Goal: Transaction & Acquisition: Purchase product/service

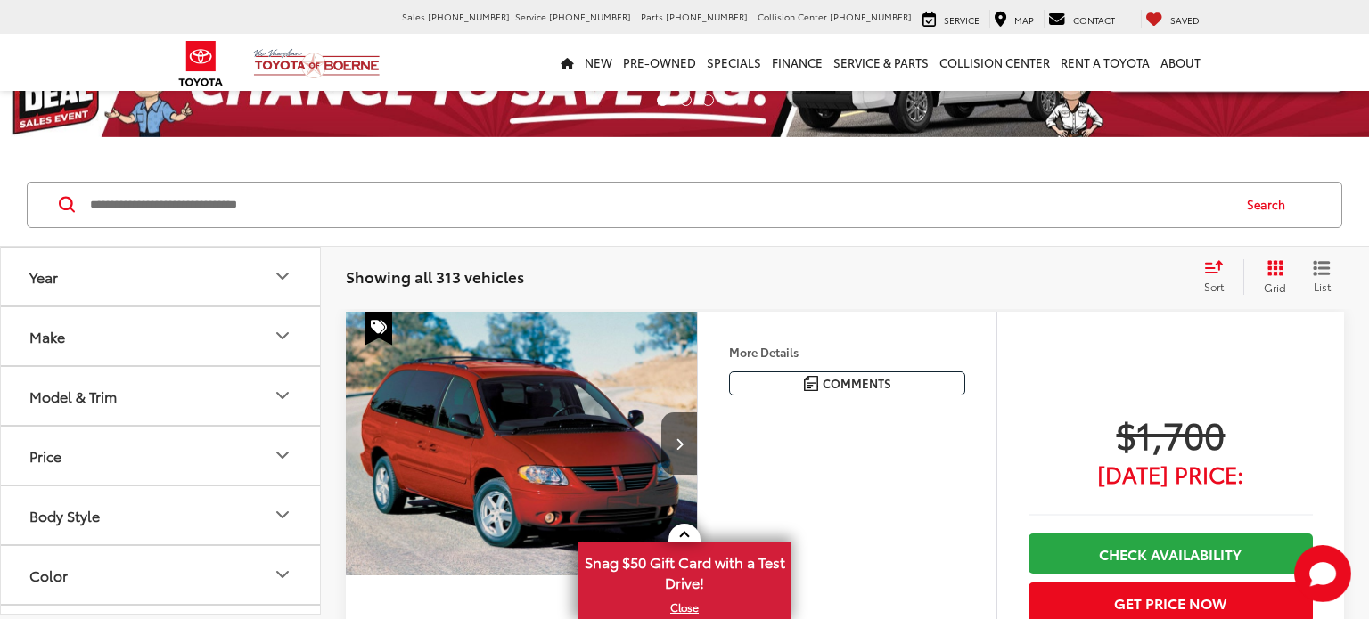
click at [279, 272] on icon "Year" at bounding box center [282, 276] width 21 height 21
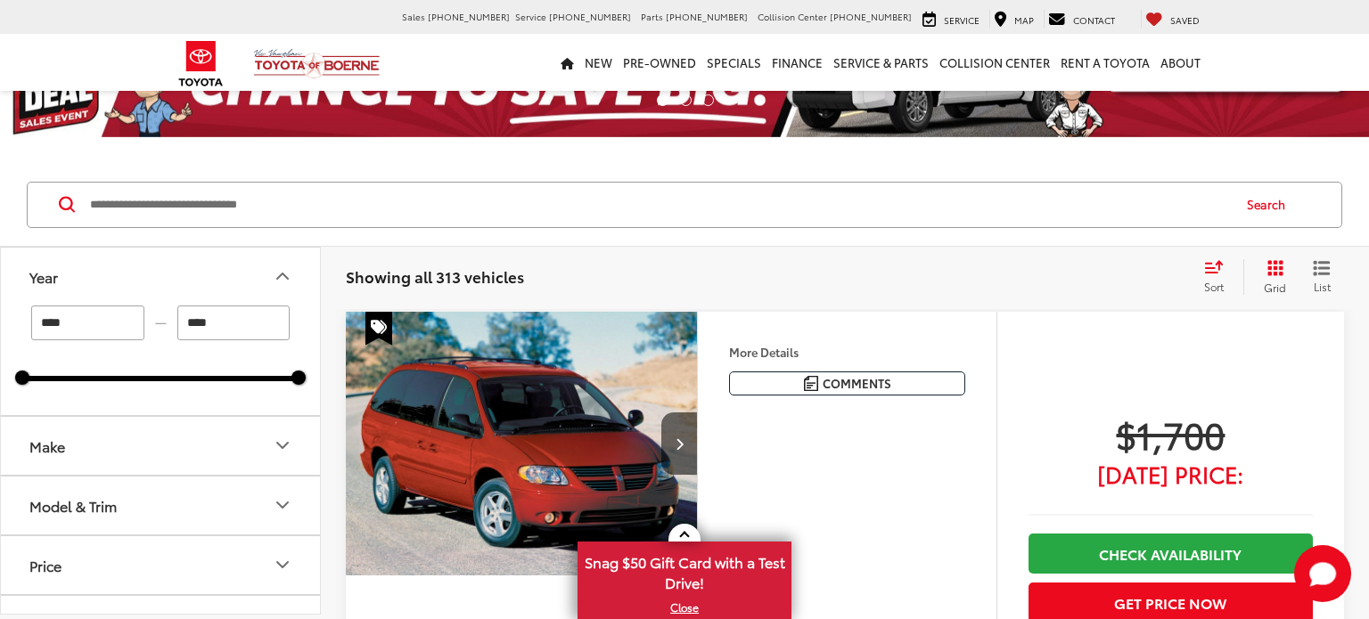
click at [287, 450] on icon "Make" at bounding box center [282, 445] width 21 height 21
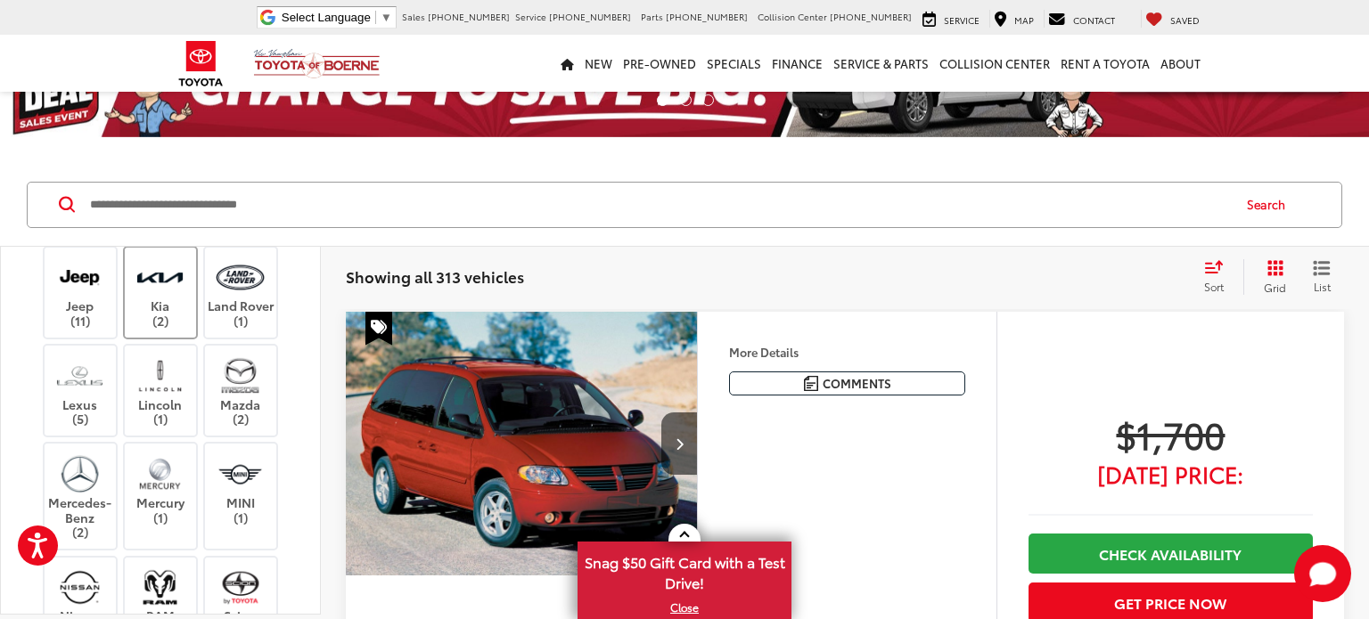
scroll to position [683, 0]
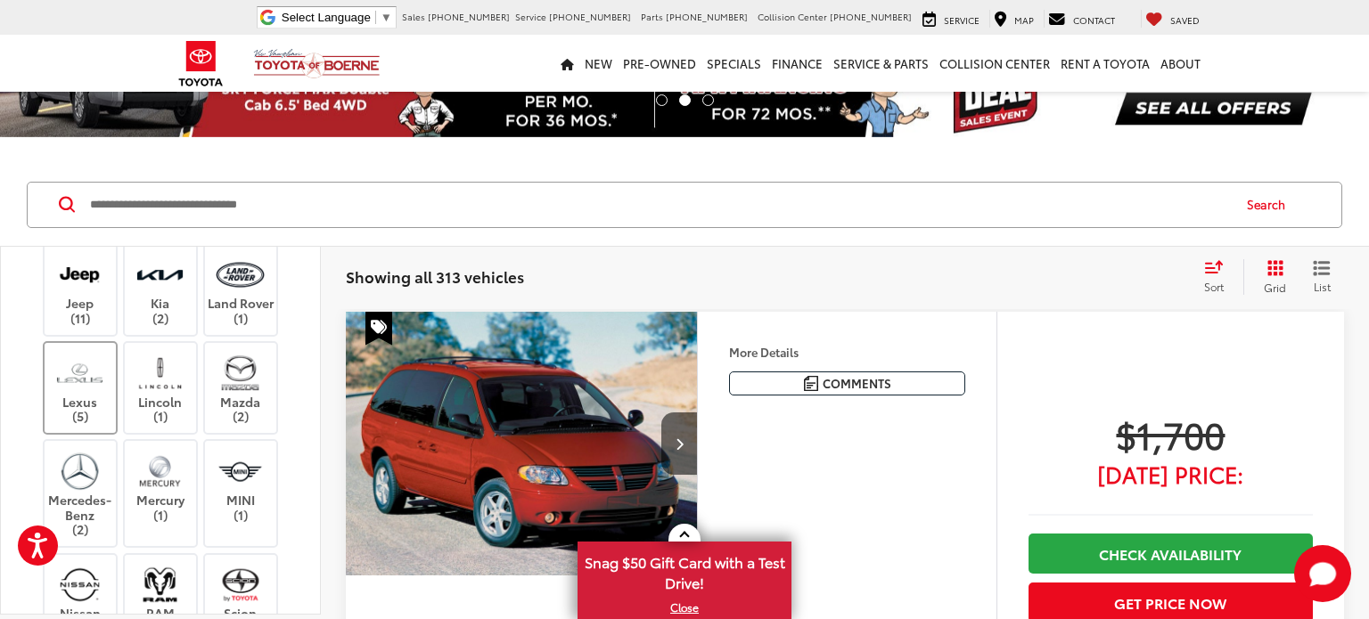
click at [76, 394] on img at bounding box center [79, 373] width 49 height 42
type input "****"
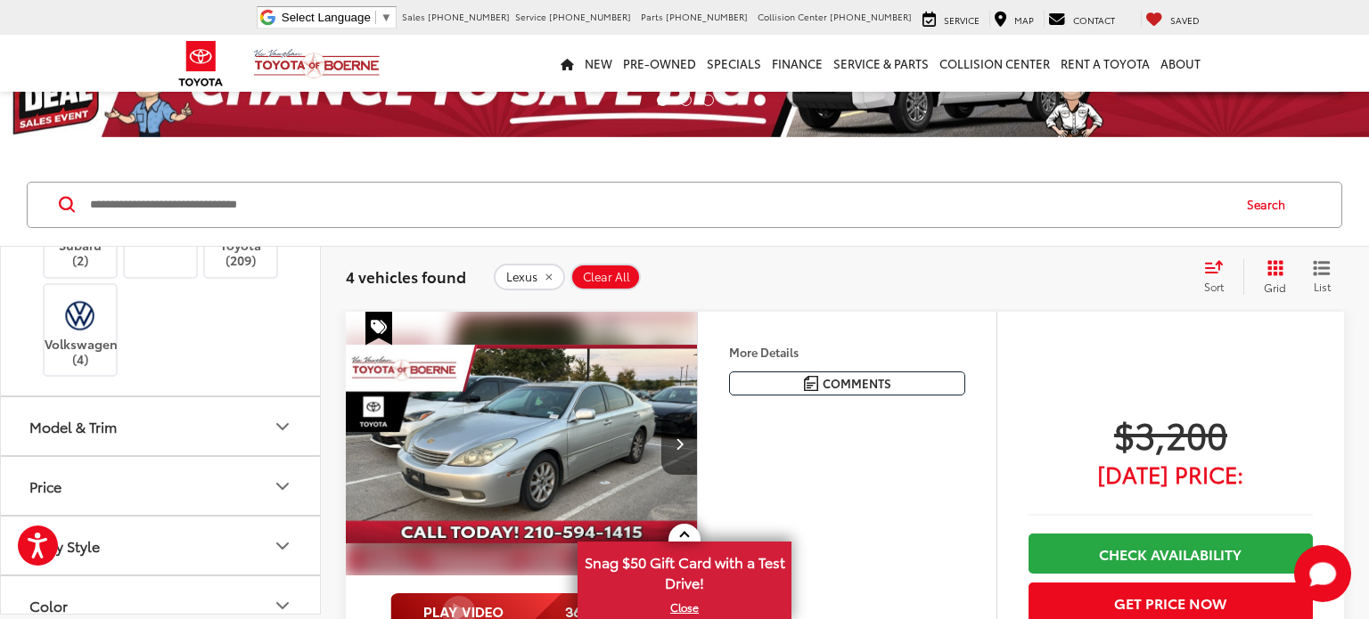
scroll to position [1151, 0]
click at [283, 428] on icon "Model & Trim" at bounding box center [282, 424] width 11 height 5
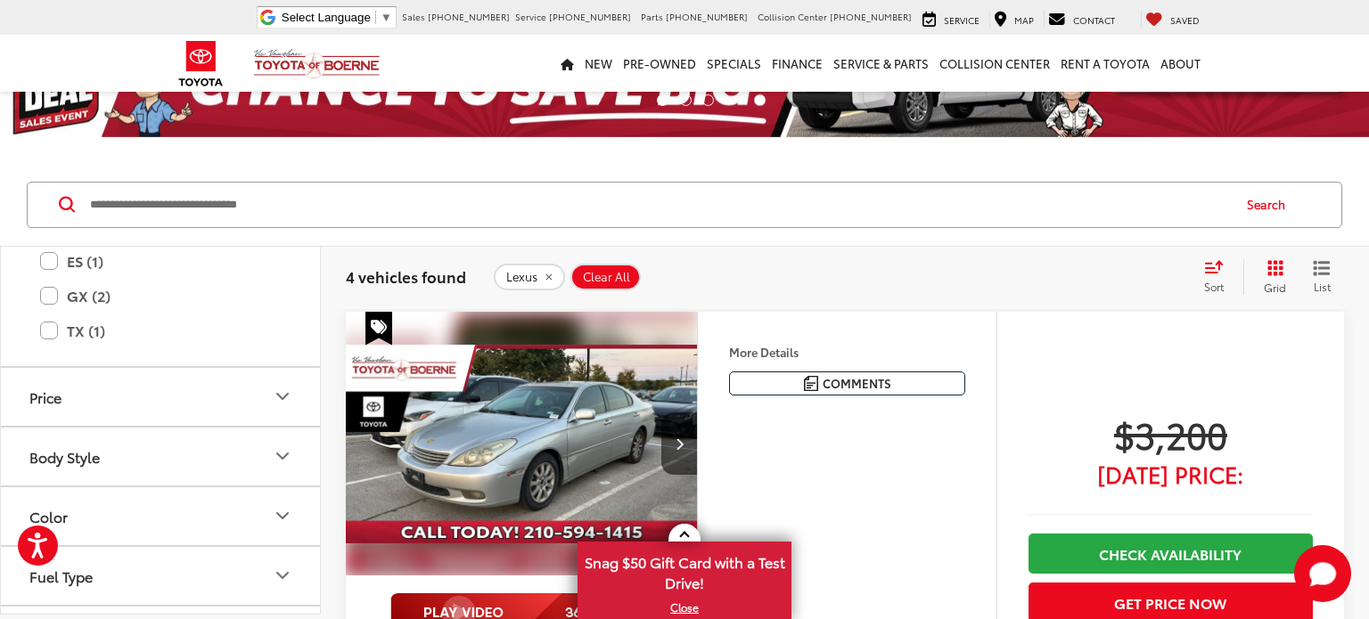
scroll to position [1378, 0]
click at [45, 308] on label "GX (2)" at bounding box center [160, 292] width 241 height 31
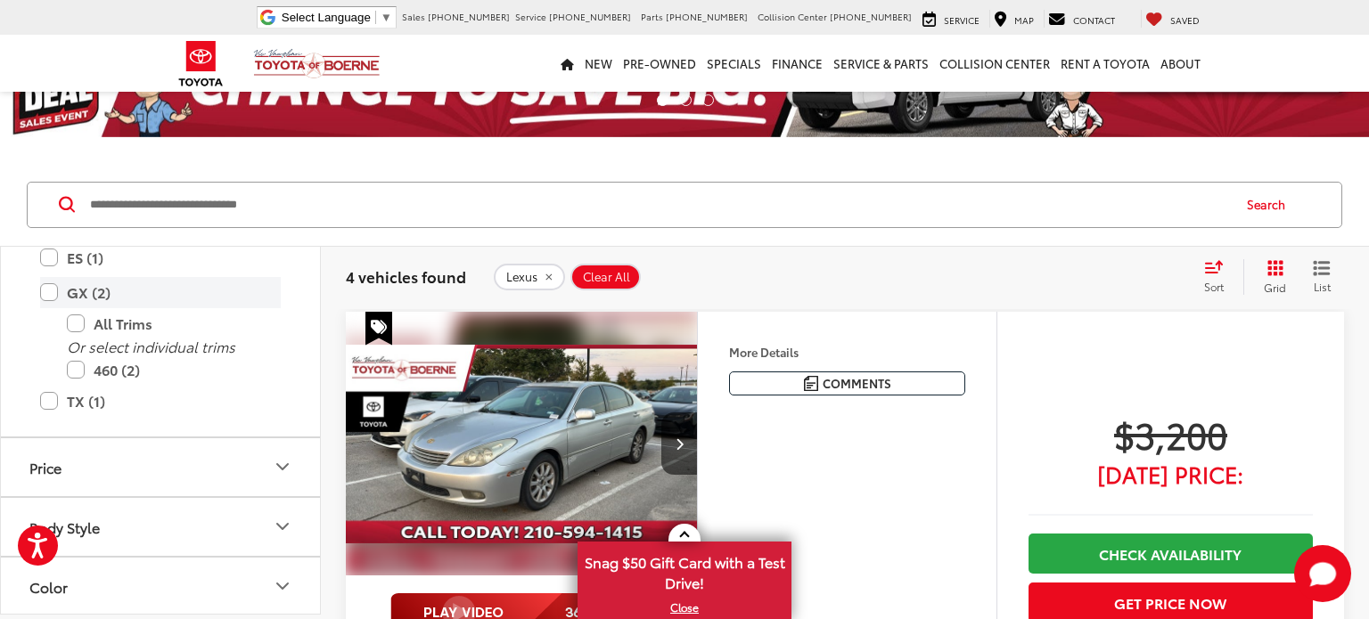
type input "****"
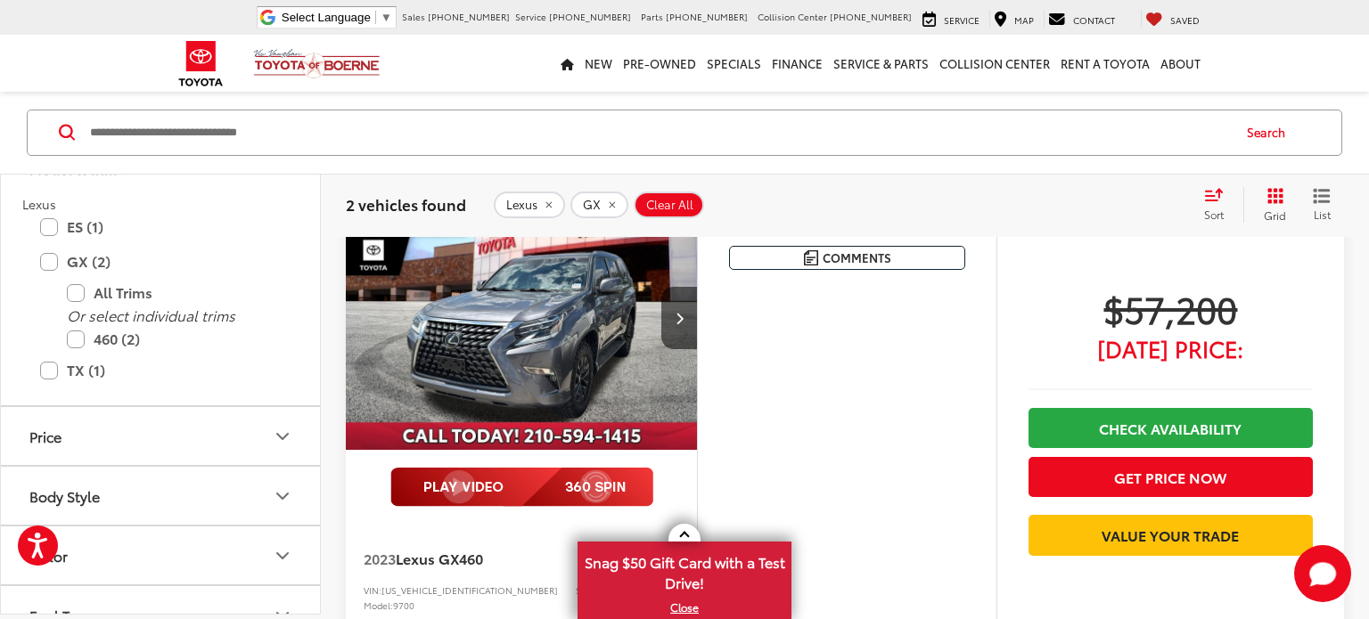
scroll to position [805, 0]
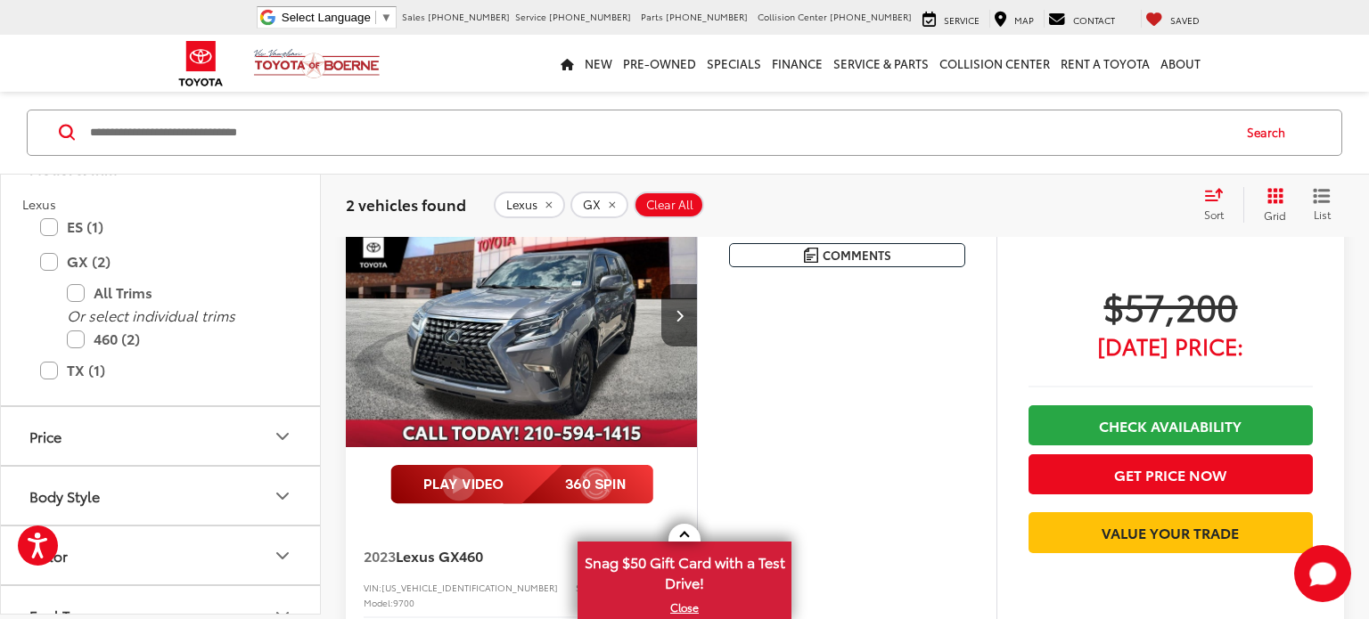
click at [599, 335] on img "2023 Lexus GX 460 0" at bounding box center [522, 317] width 354 height 266
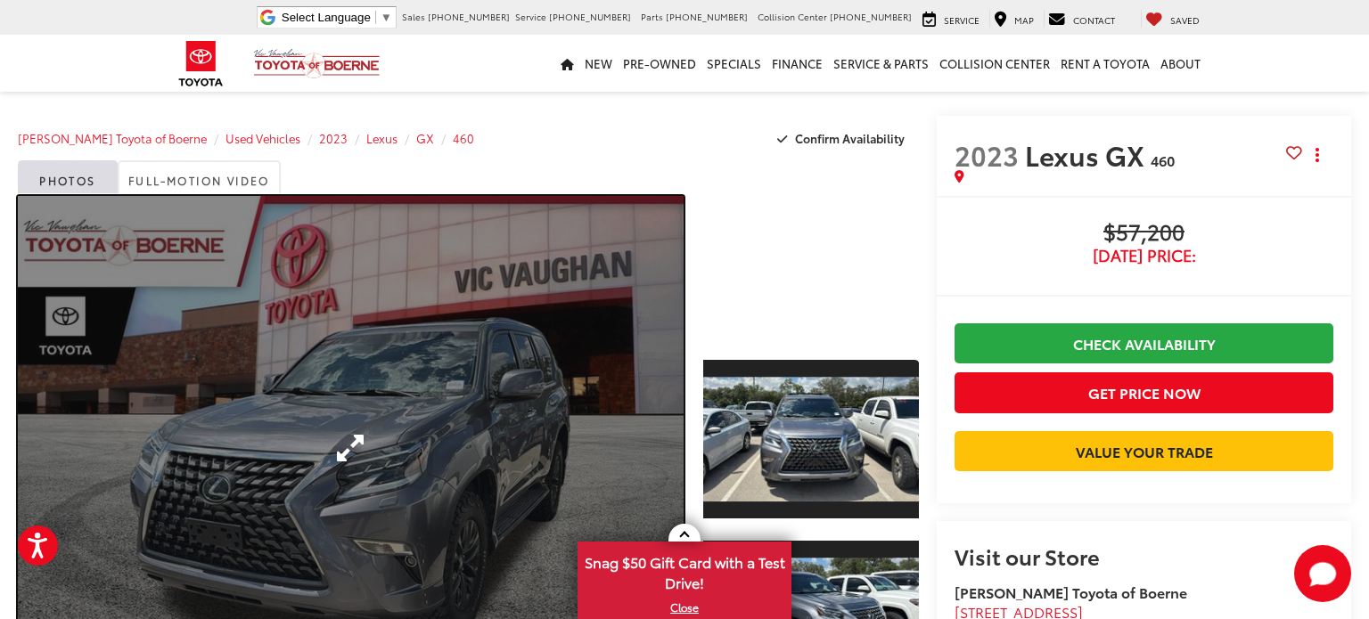
click at [495, 405] on link "Expand Photo 0" at bounding box center [351, 448] width 666 height 505
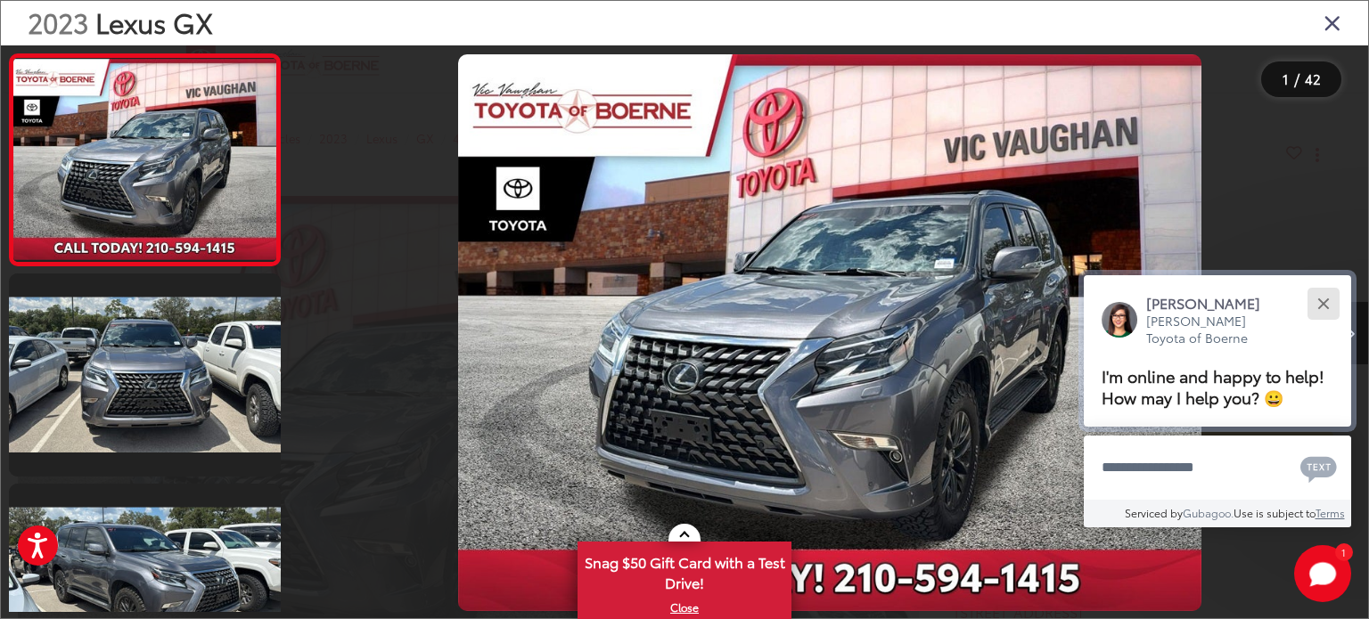
click at [1328, 302] on button "Close" at bounding box center [1323, 303] width 38 height 38
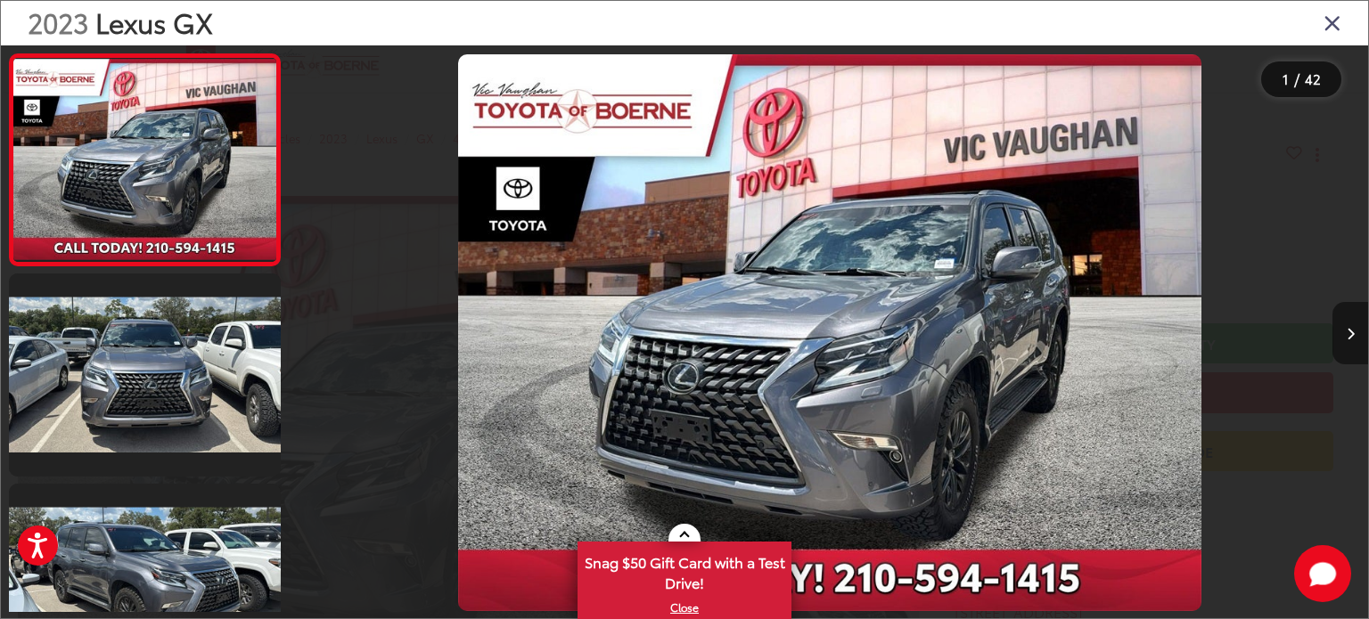
click at [1348, 321] on button "Next image" at bounding box center [1350, 333] width 36 height 62
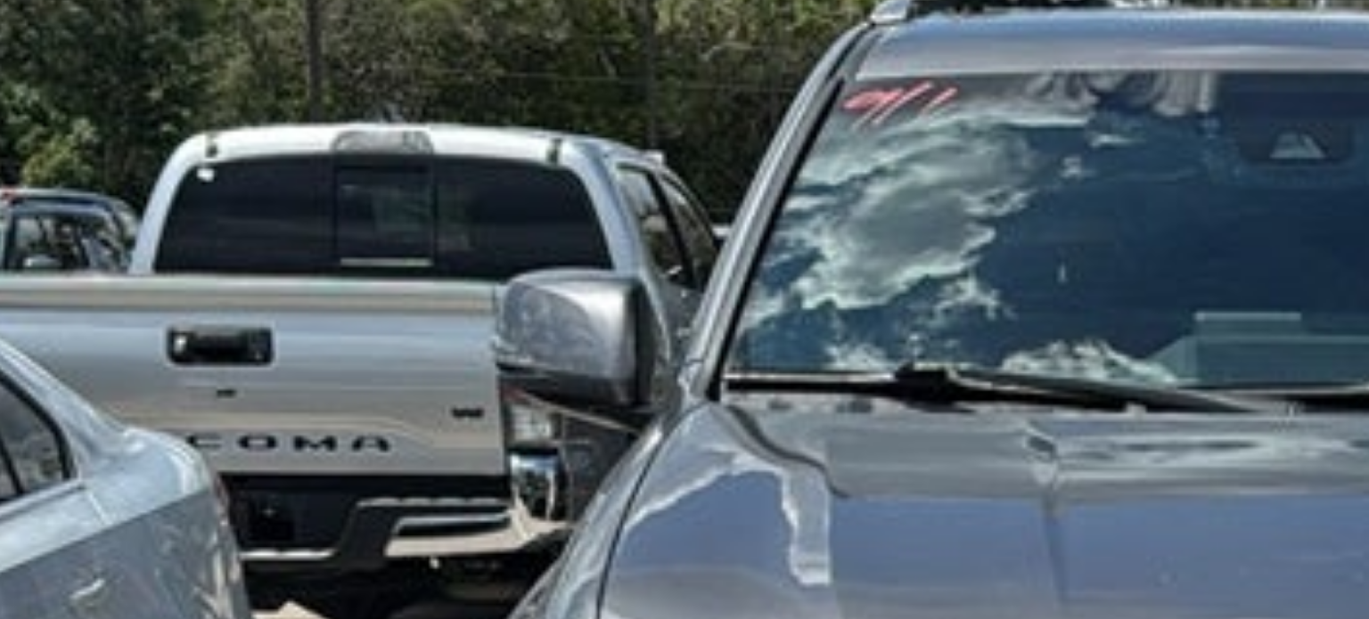
scroll to position [92, 0]
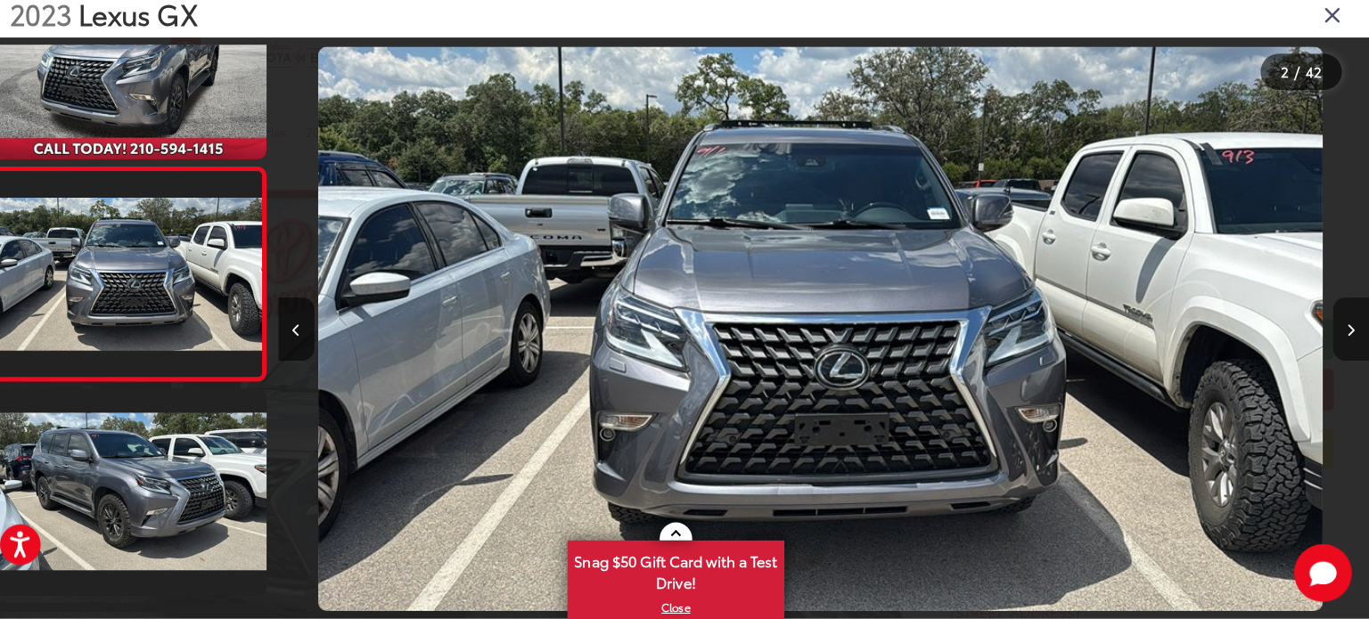
click at [1358, 333] on button "Next image" at bounding box center [1350, 333] width 36 height 62
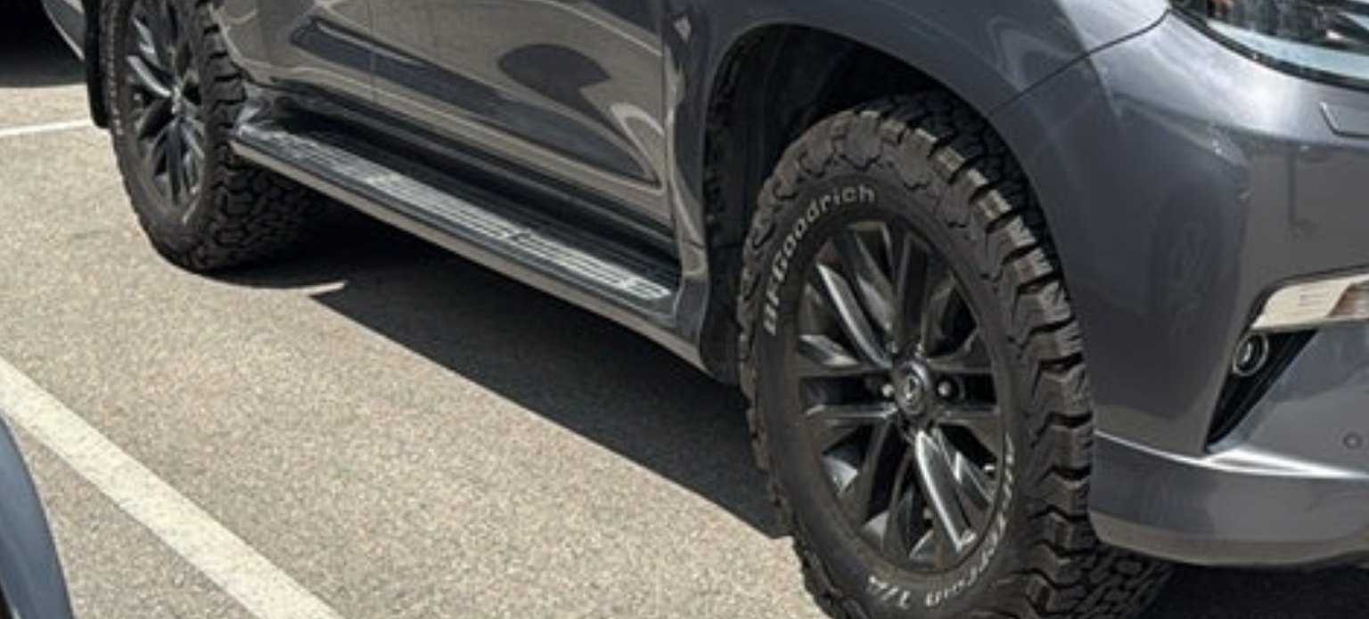
scroll to position [301, 0]
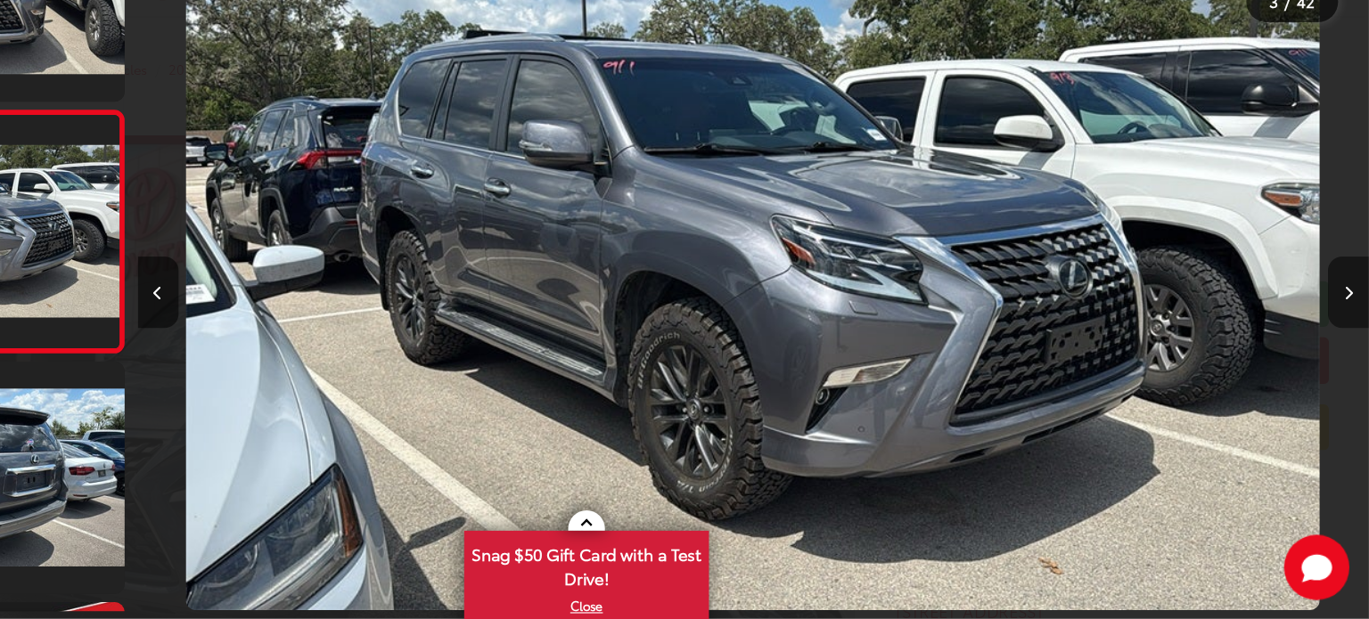
click at [1346, 334] on icon "Next image" at bounding box center [1350, 334] width 8 height 12
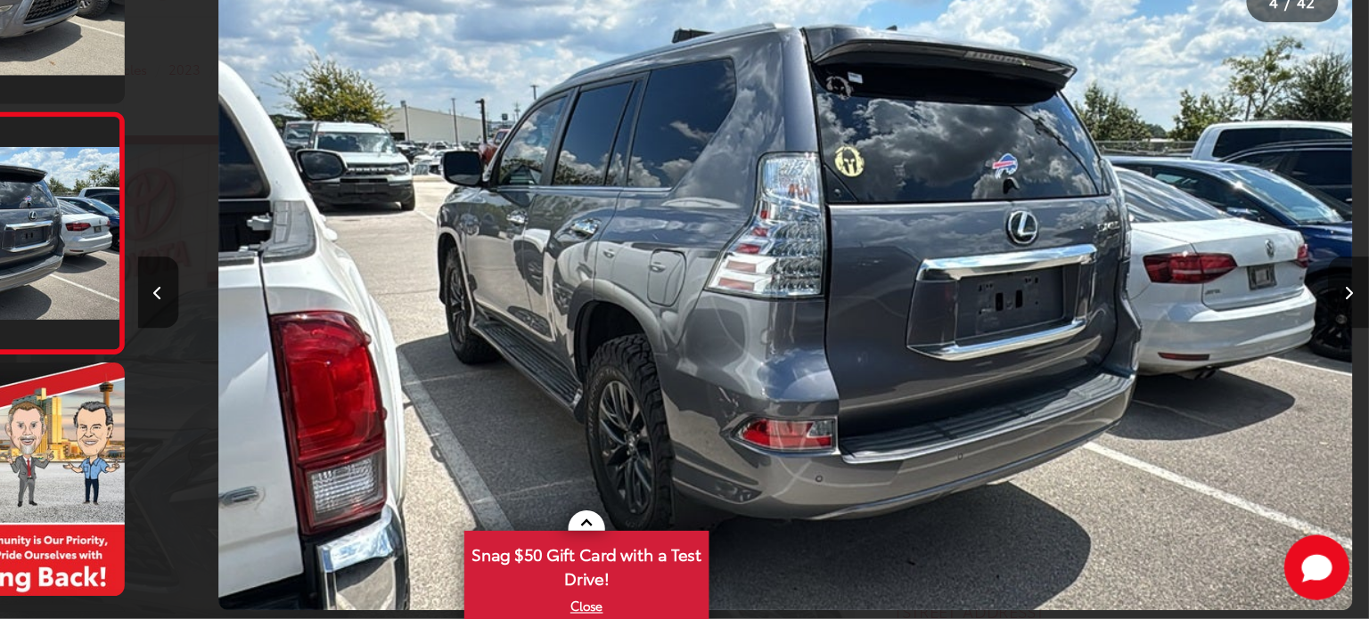
scroll to position [0, 3228]
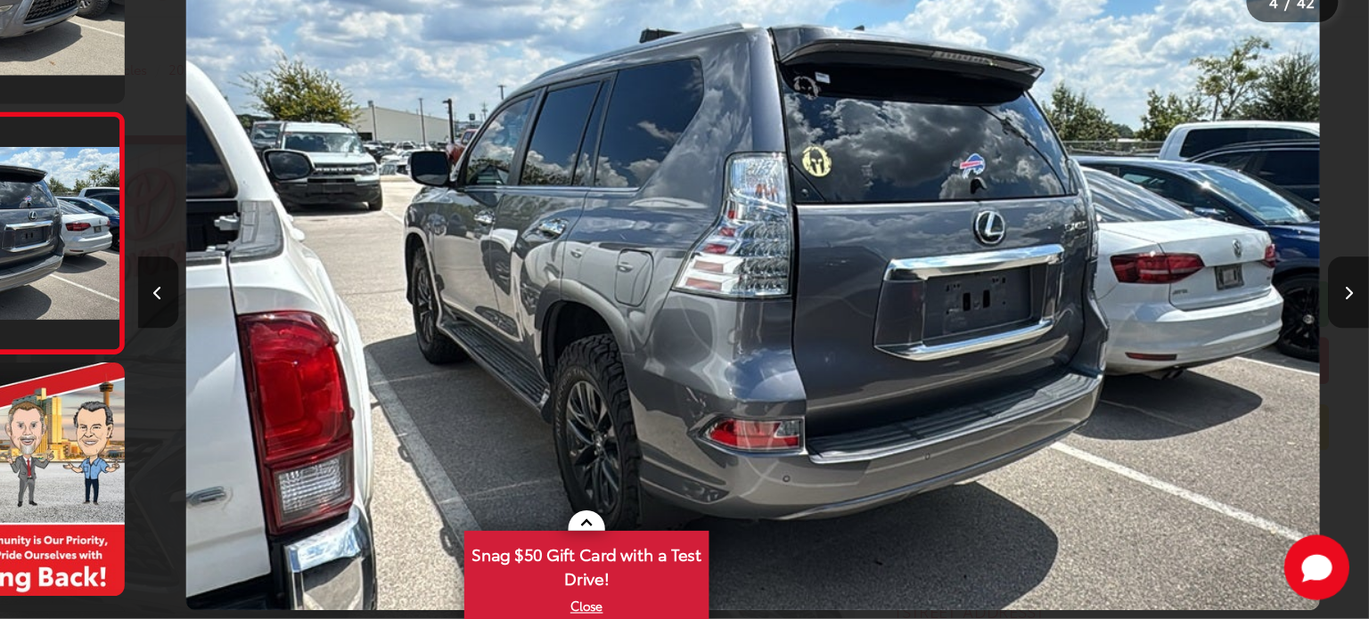
click at [1346, 334] on icon "Next image" at bounding box center [1350, 334] width 8 height 12
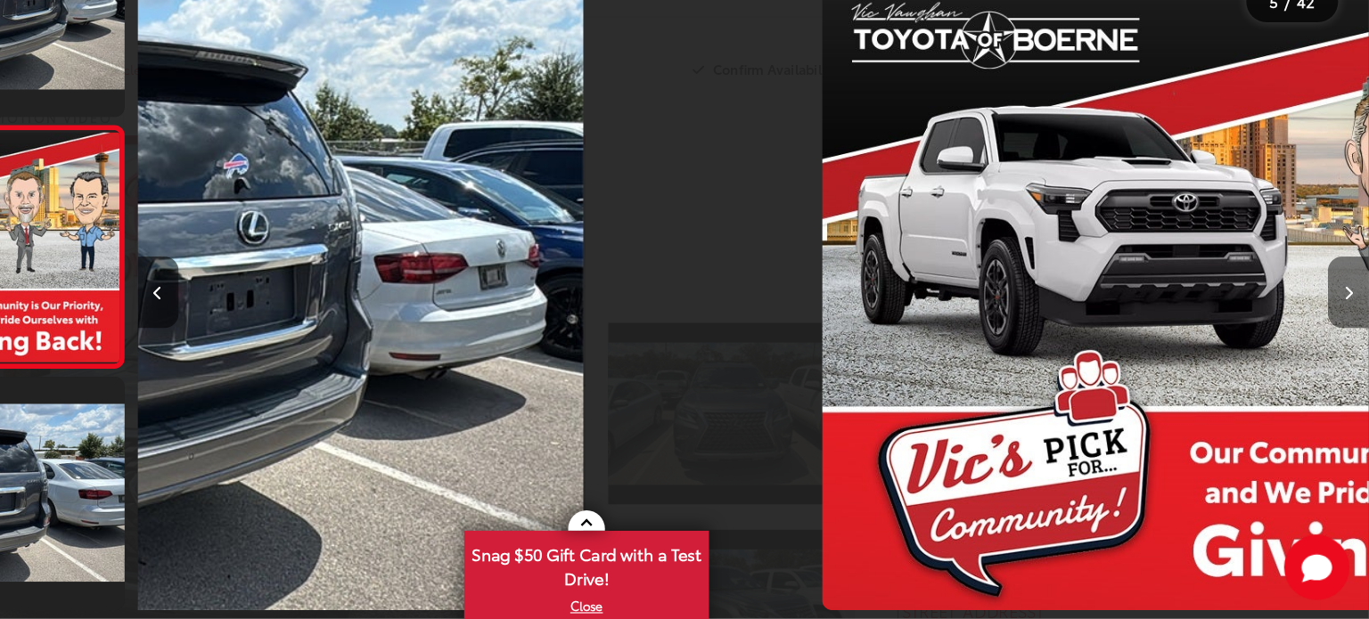
scroll to position [723, 0]
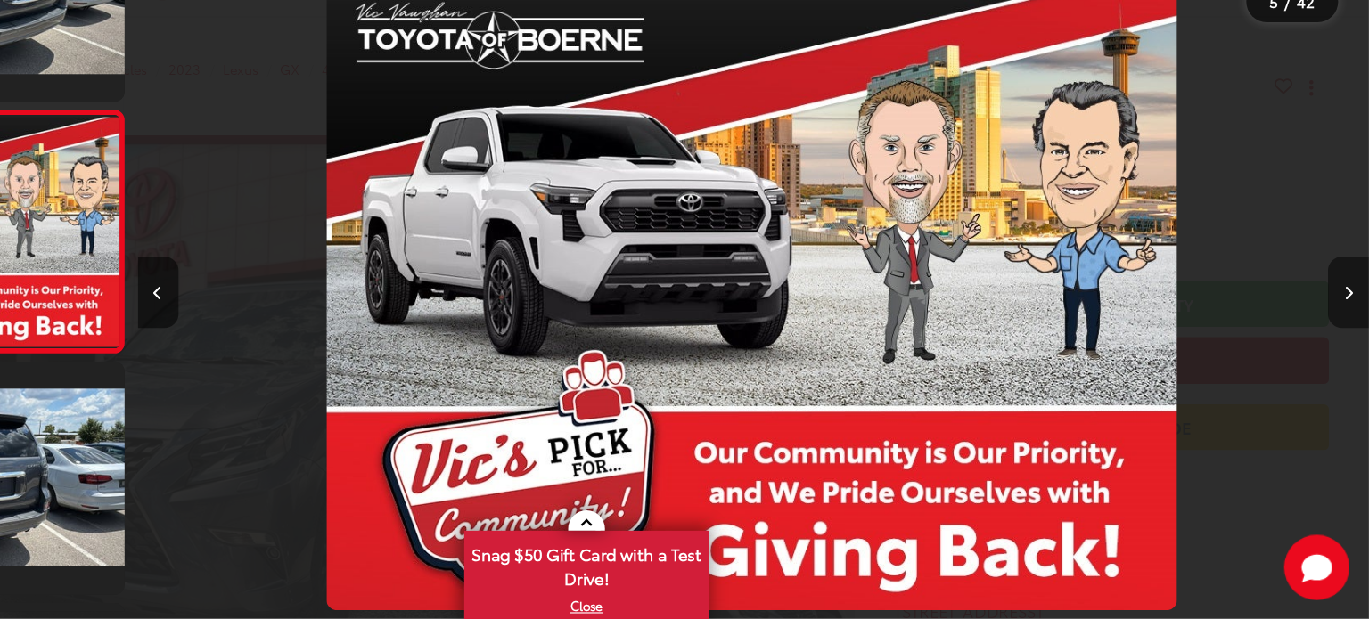
click at [1346, 334] on icon "Next image" at bounding box center [1350, 334] width 8 height 12
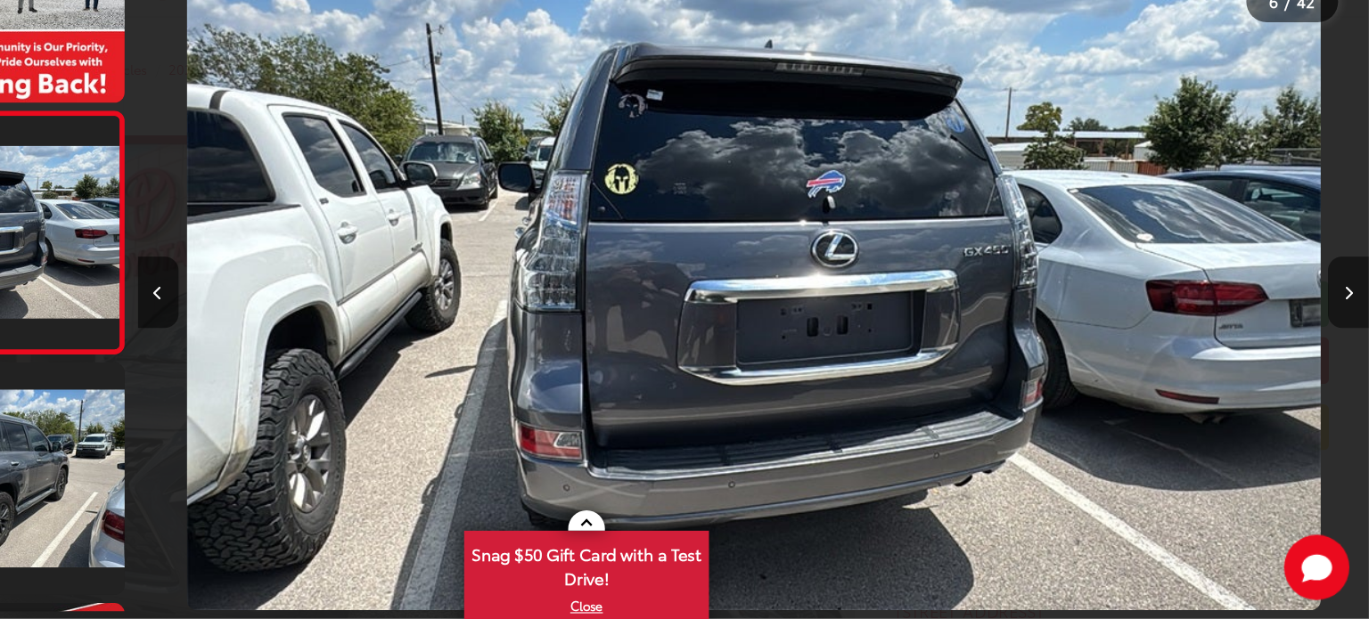
scroll to position [0, 5379]
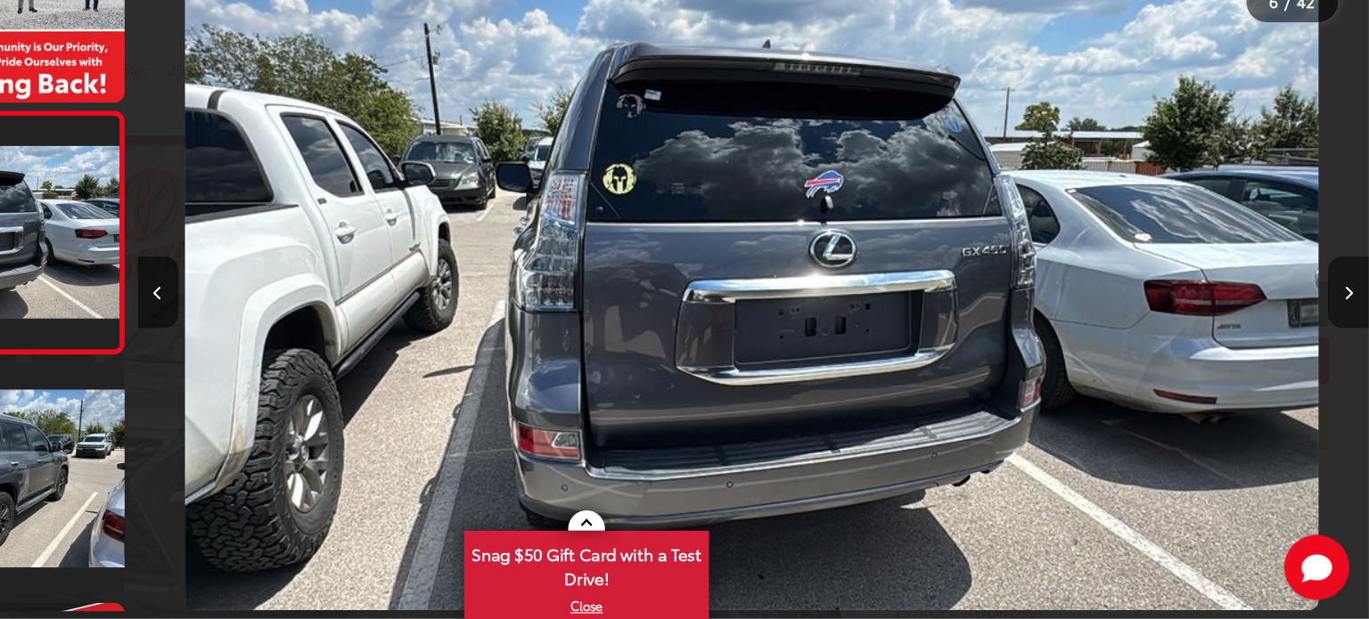
click at [1346, 334] on icon "Next image" at bounding box center [1350, 334] width 8 height 12
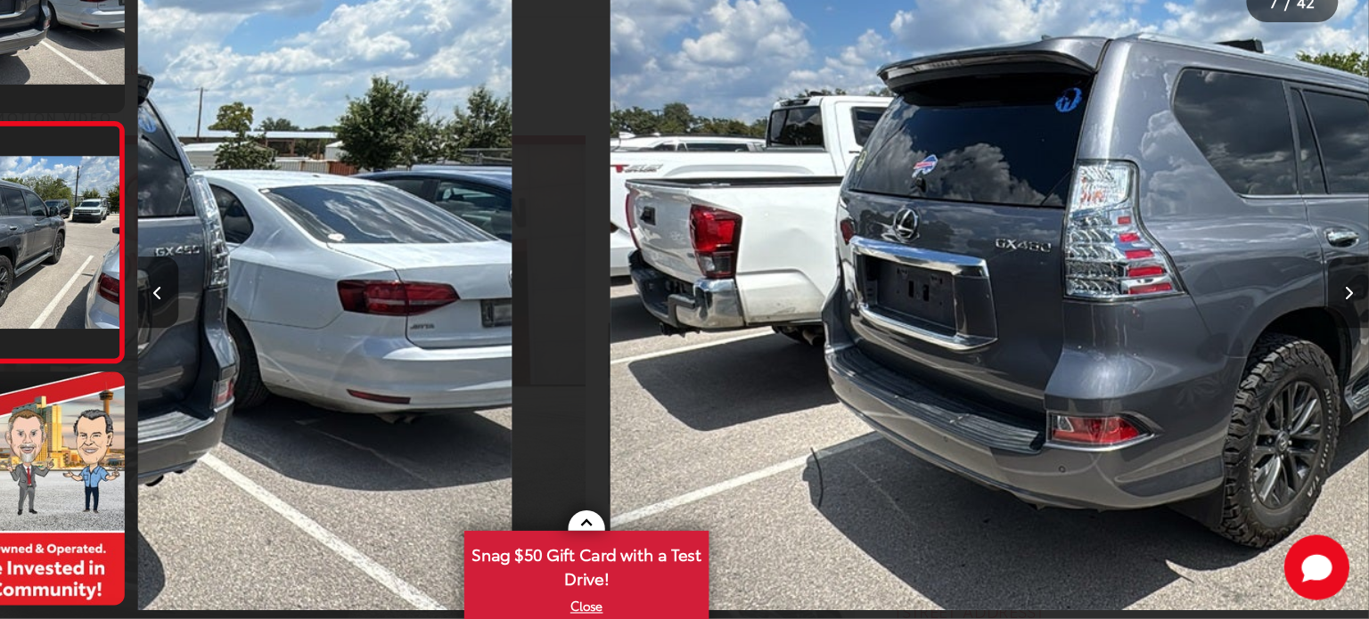
scroll to position [0, 0]
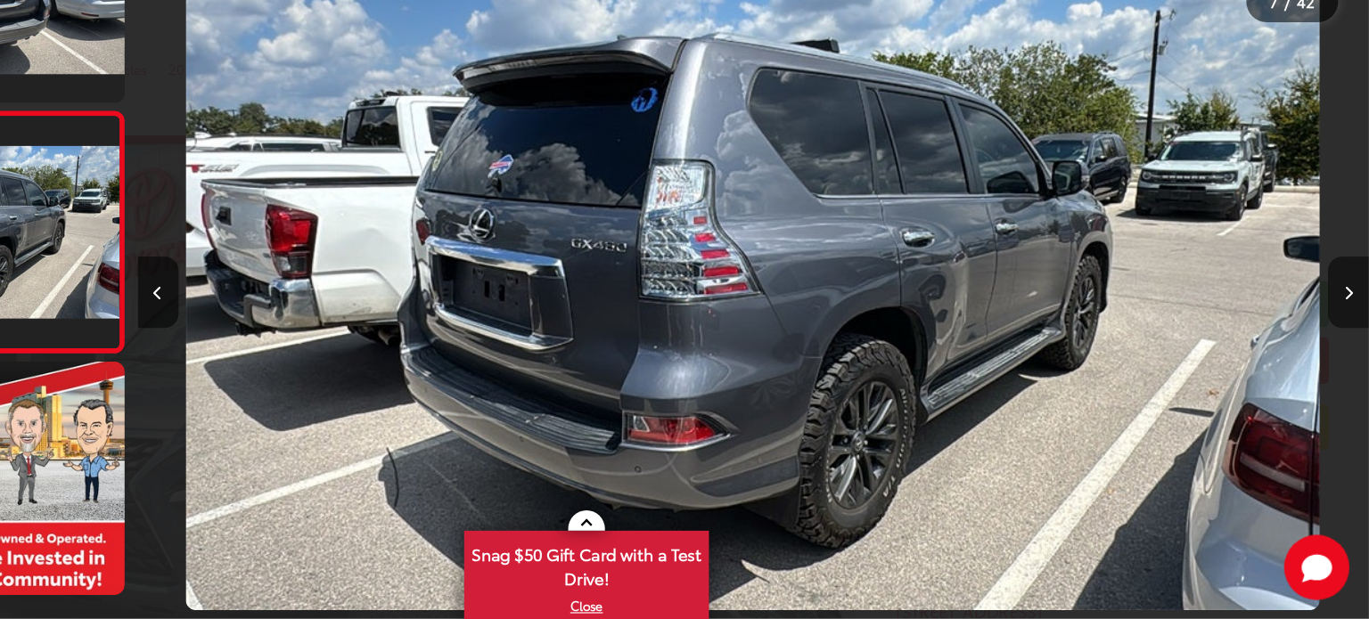
click at [1346, 334] on icon "Next image" at bounding box center [1350, 334] width 8 height 12
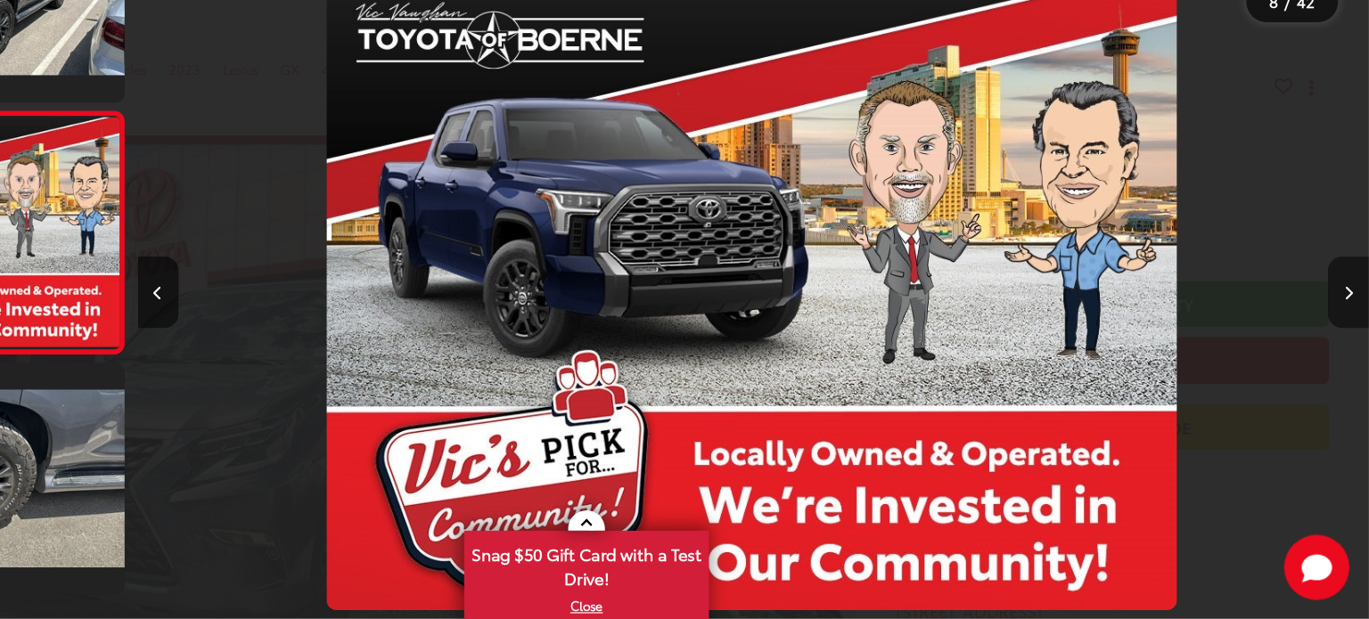
click at [1346, 334] on icon "Next image" at bounding box center [1350, 334] width 8 height 12
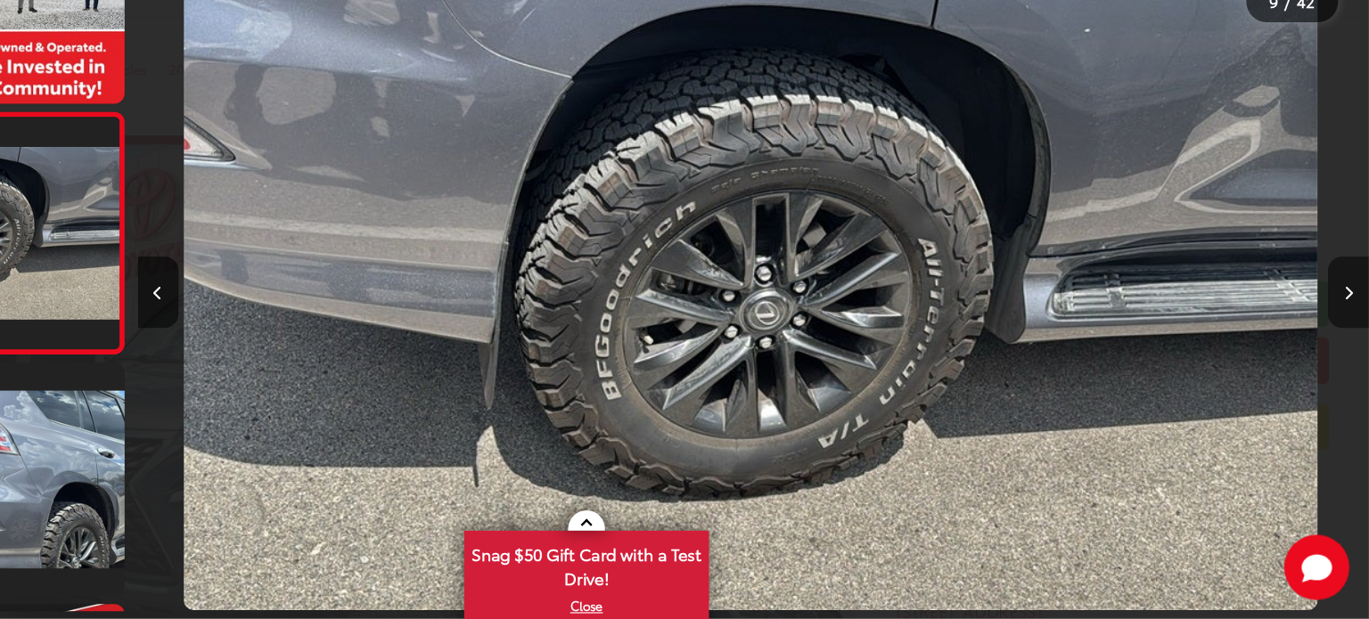
click at [1346, 334] on icon "Next image" at bounding box center [1350, 334] width 8 height 12
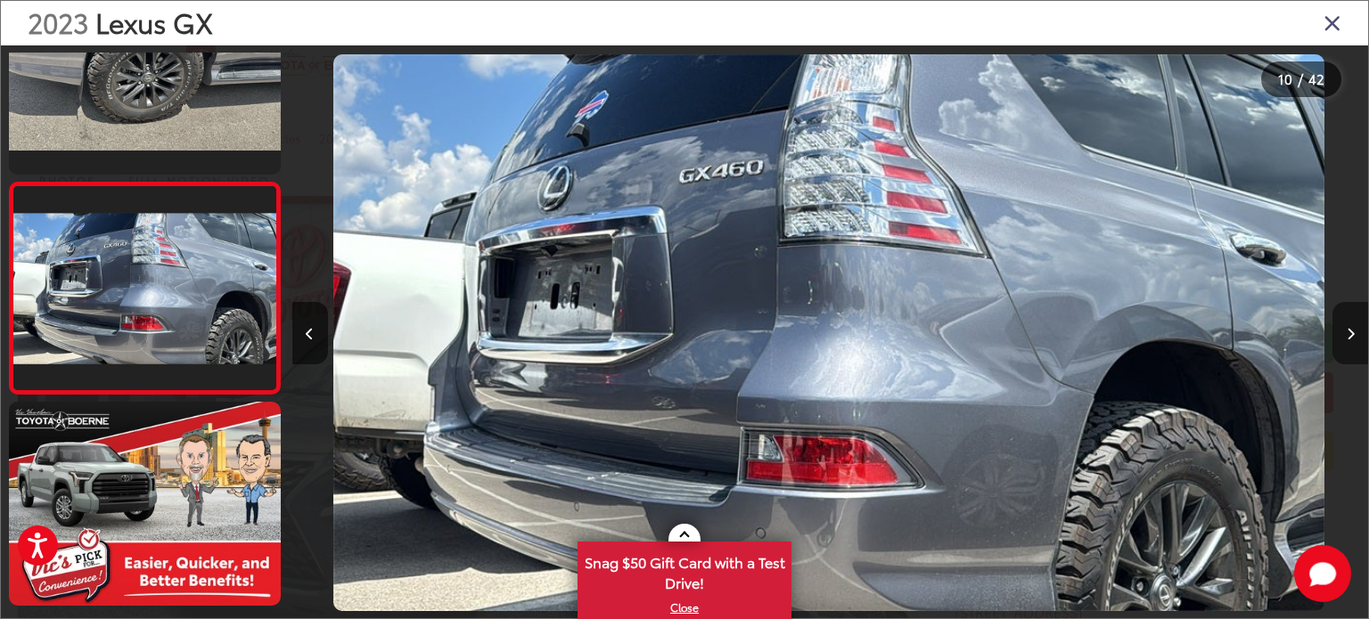
click at [1357, 328] on button "Next image" at bounding box center [1350, 333] width 36 height 62
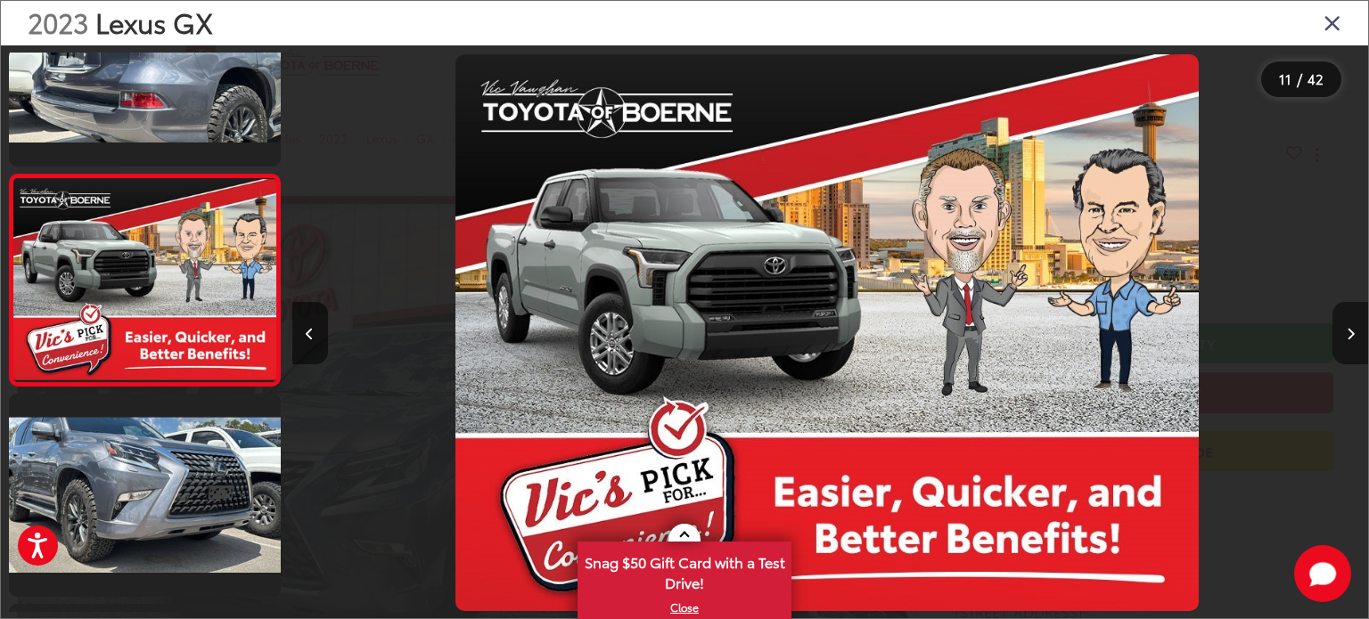
click at [1357, 328] on button "Next image" at bounding box center [1350, 333] width 36 height 62
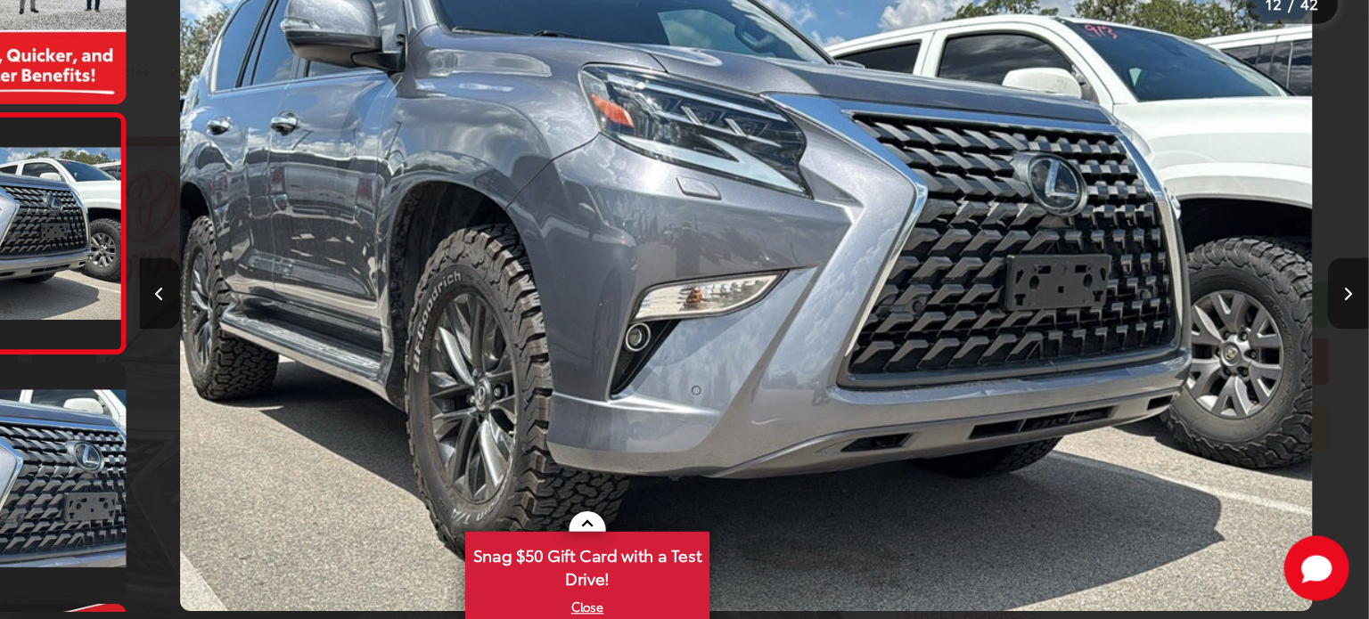
click at [1348, 342] on button "Next image" at bounding box center [1350, 333] width 36 height 62
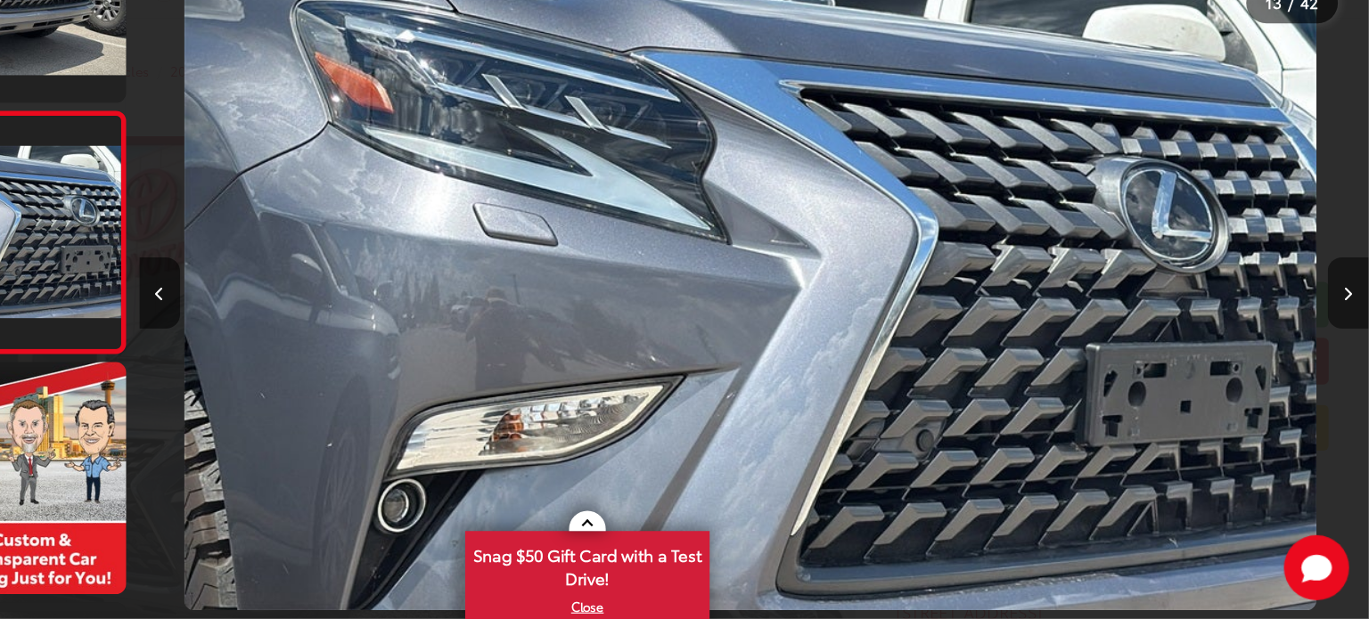
click at [1348, 342] on button "Next image" at bounding box center [1350, 333] width 36 height 62
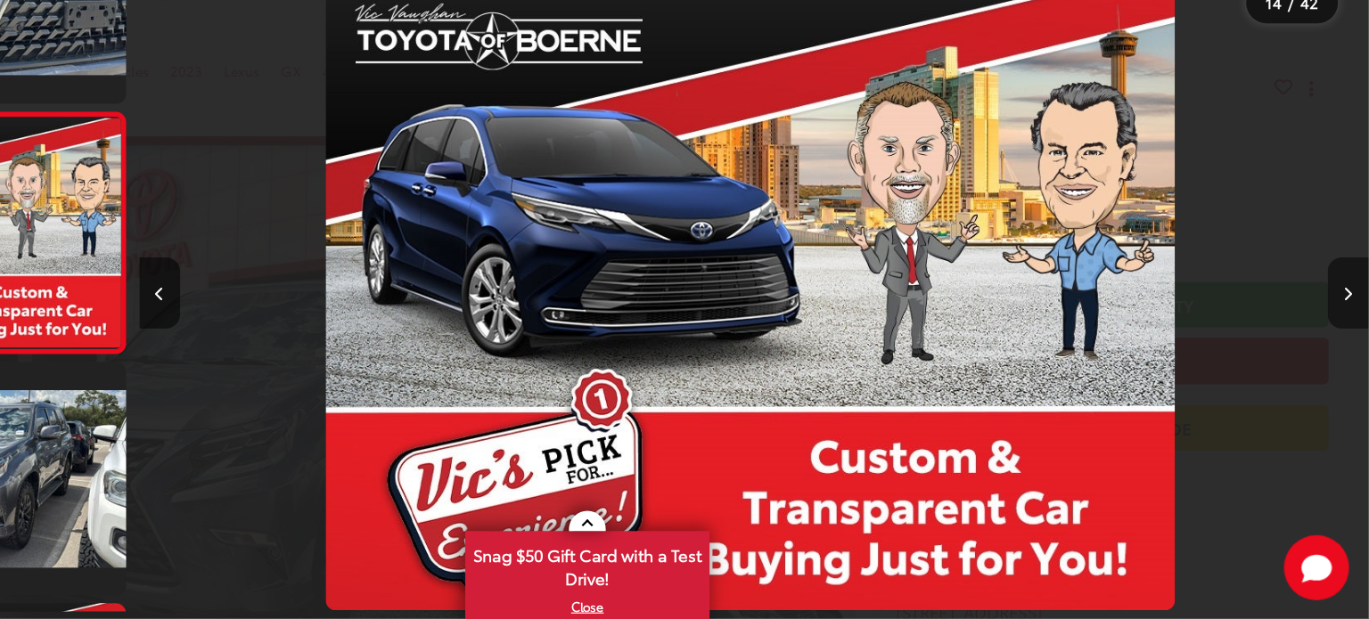
click at [1348, 342] on button "Next image" at bounding box center [1350, 333] width 36 height 62
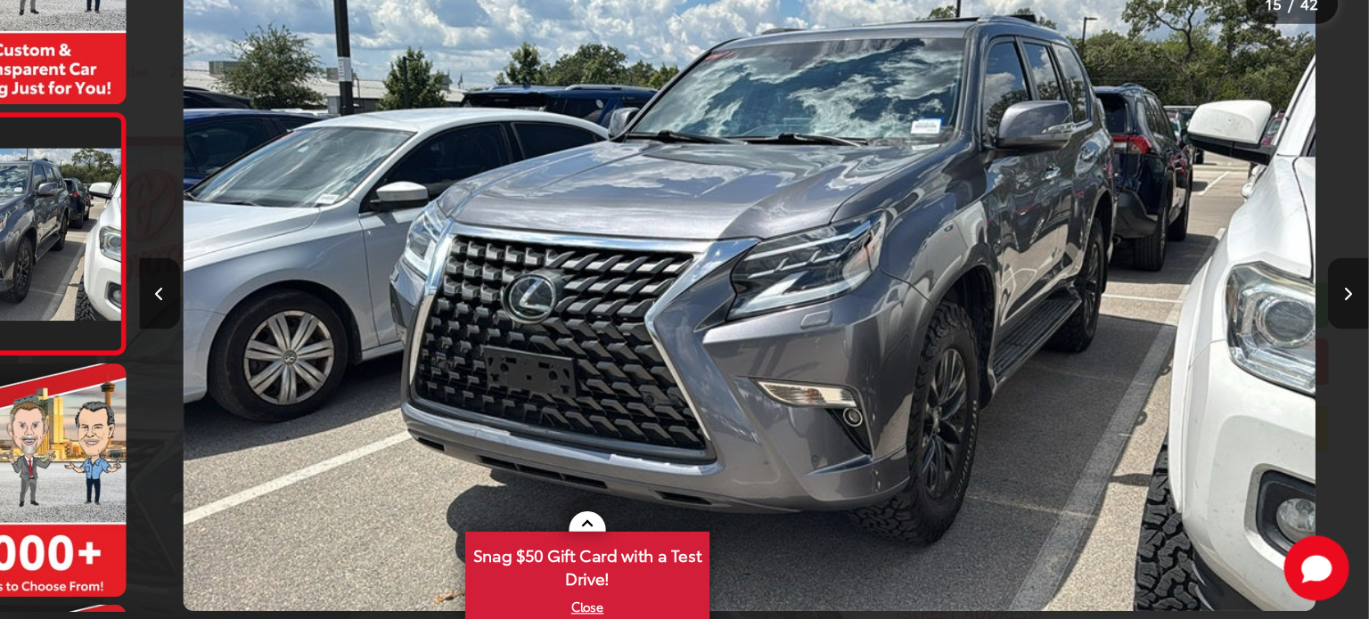
click at [1348, 342] on button "Next image" at bounding box center [1350, 333] width 36 height 62
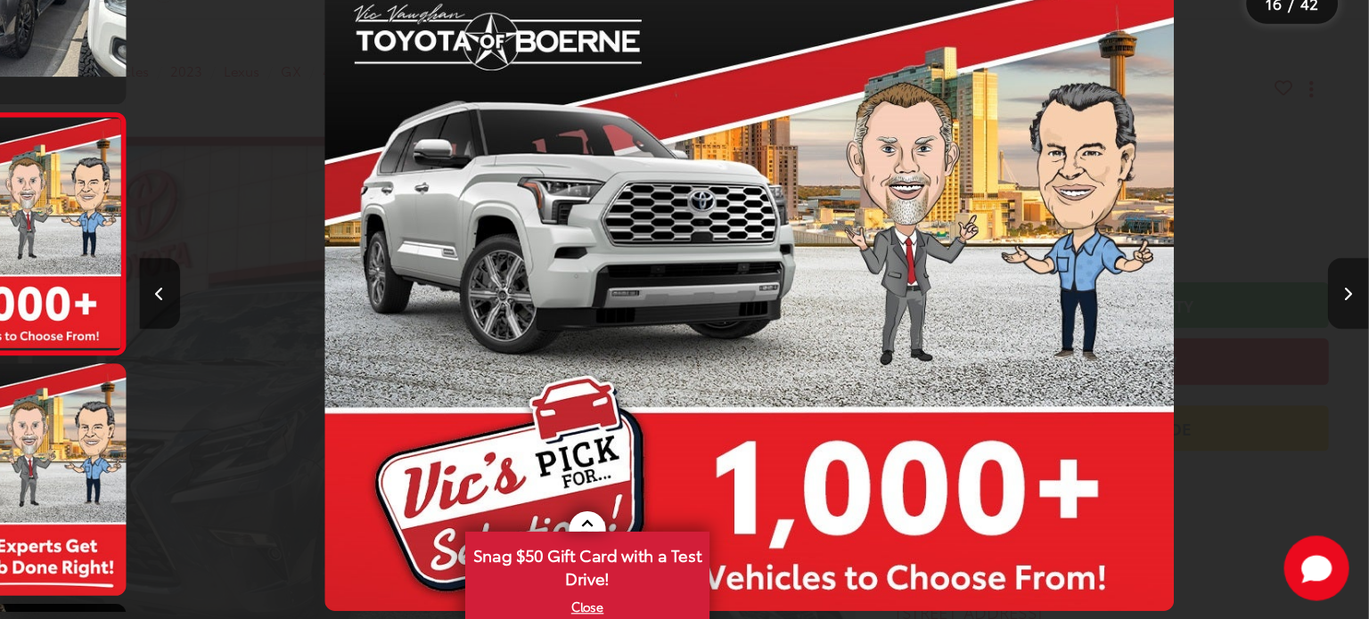
click at [1348, 342] on button "Next image" at bounding box center [1350, 333] width 36 height 62
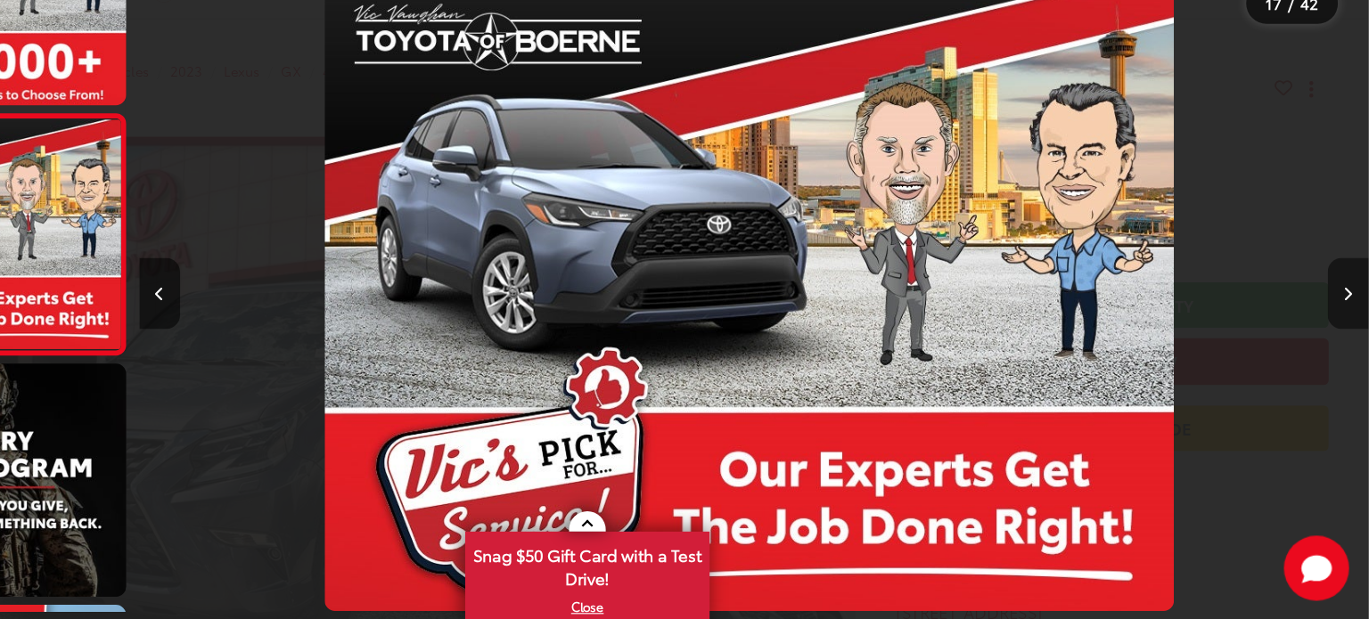
click at [1348, 342] on button "Next image" at bounding box center [1350, 333] width 36 height 62
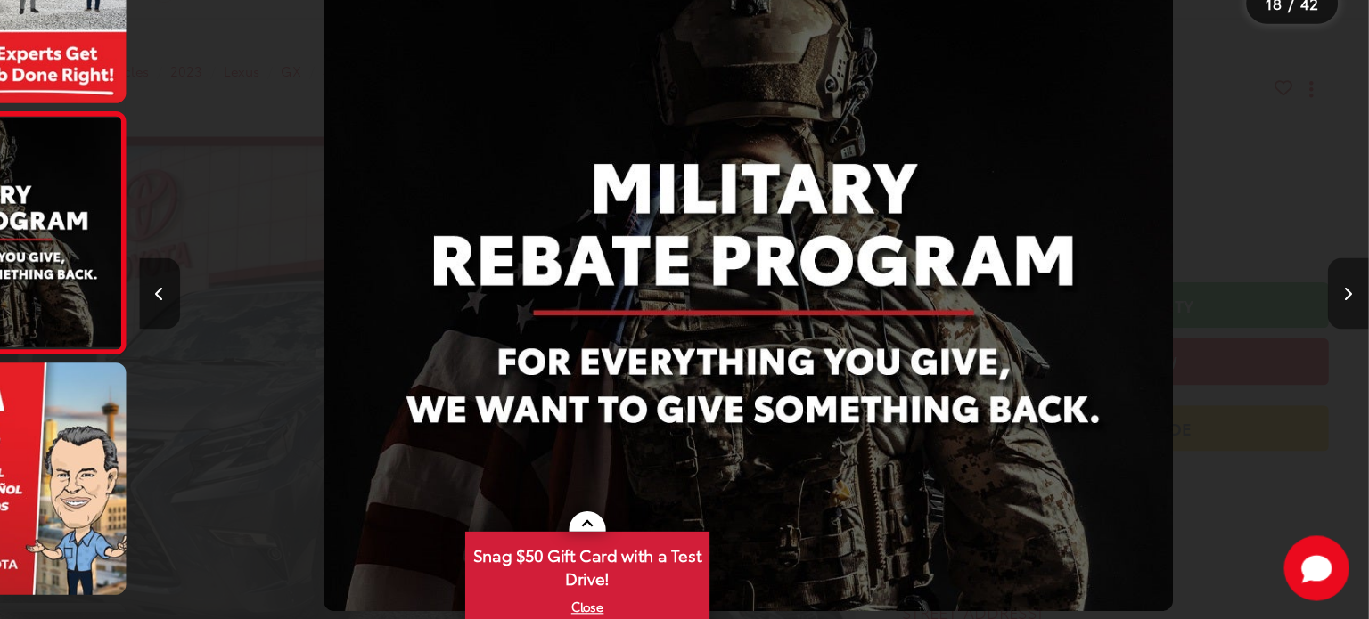
click at [1348, 342] on button "Next image" at bounding box center [1350, 333] width 36 height 62
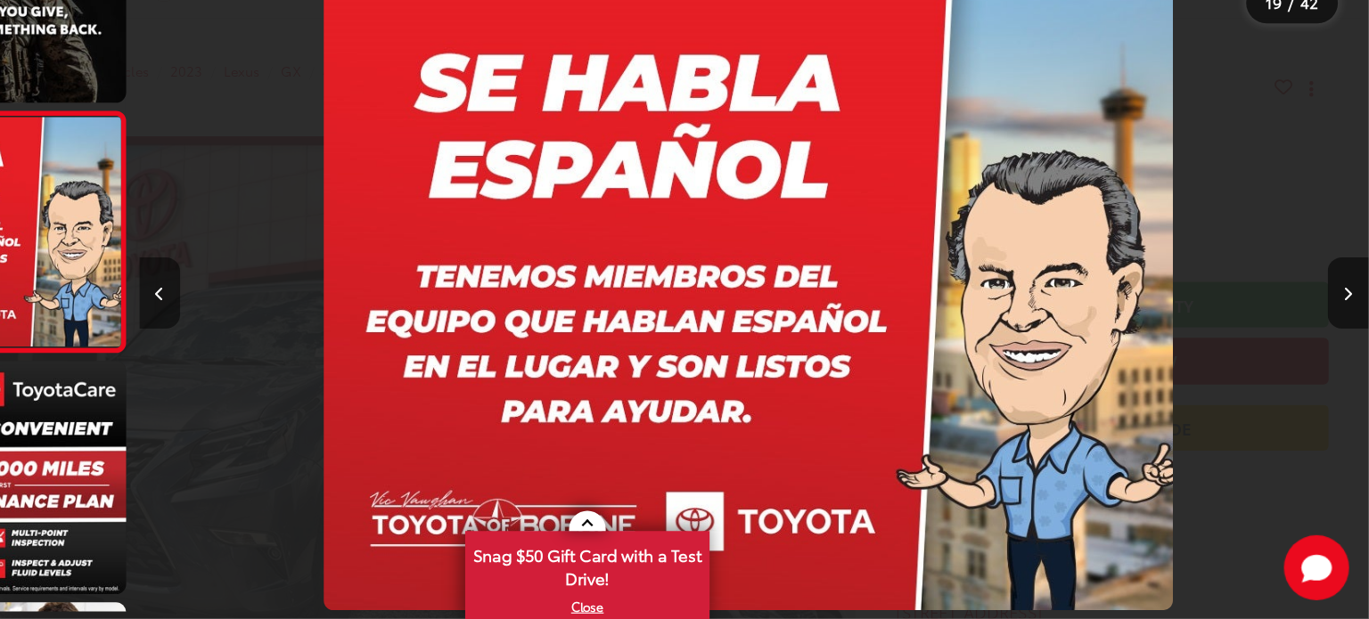
click at [294, 339] on button "Previous image" at bounding box center [310, 333] width 36 height 62
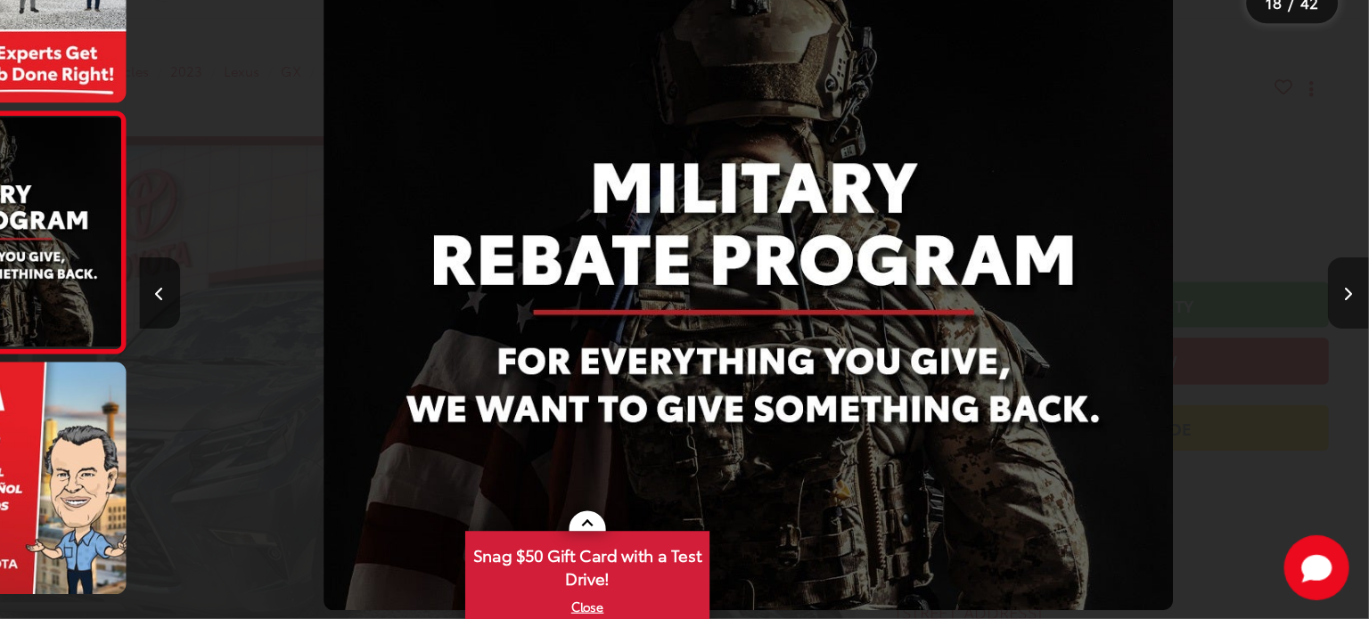
click at [1350, 334] on icon "Next image" at bounding box center [1350, 334] width 8 height 12
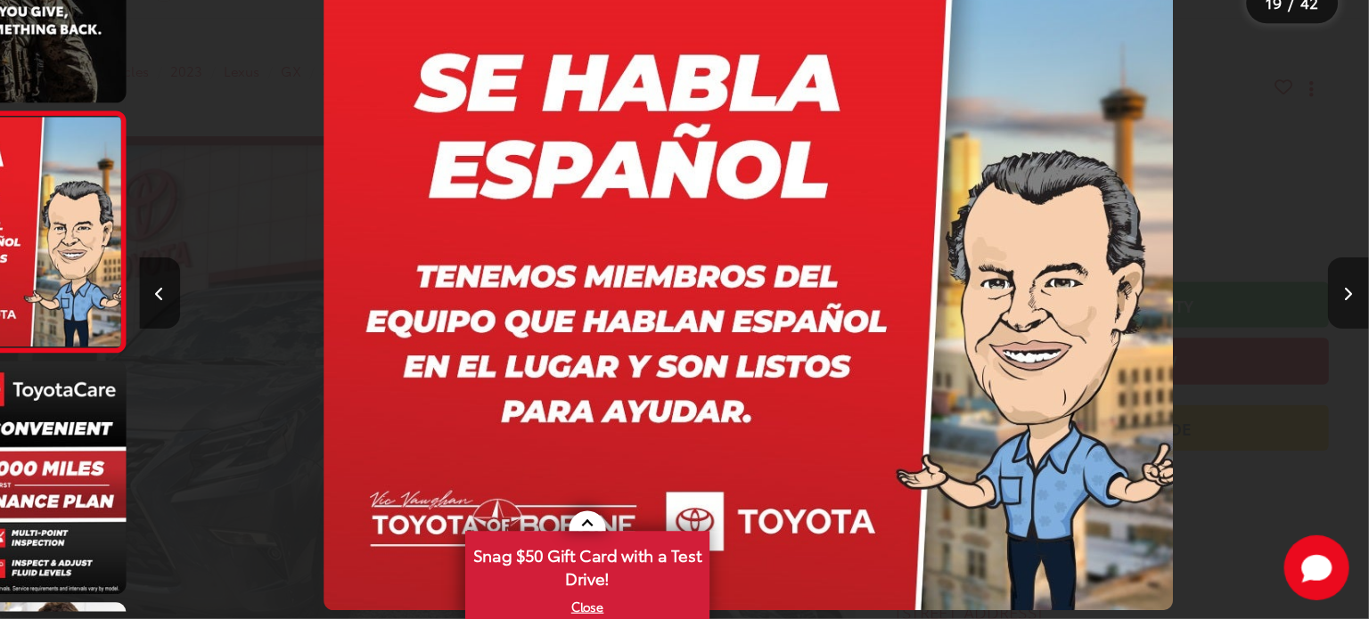
click at [1350, 334] on icon "Next image" at bounding box center [1350, 334] width 8 height 12
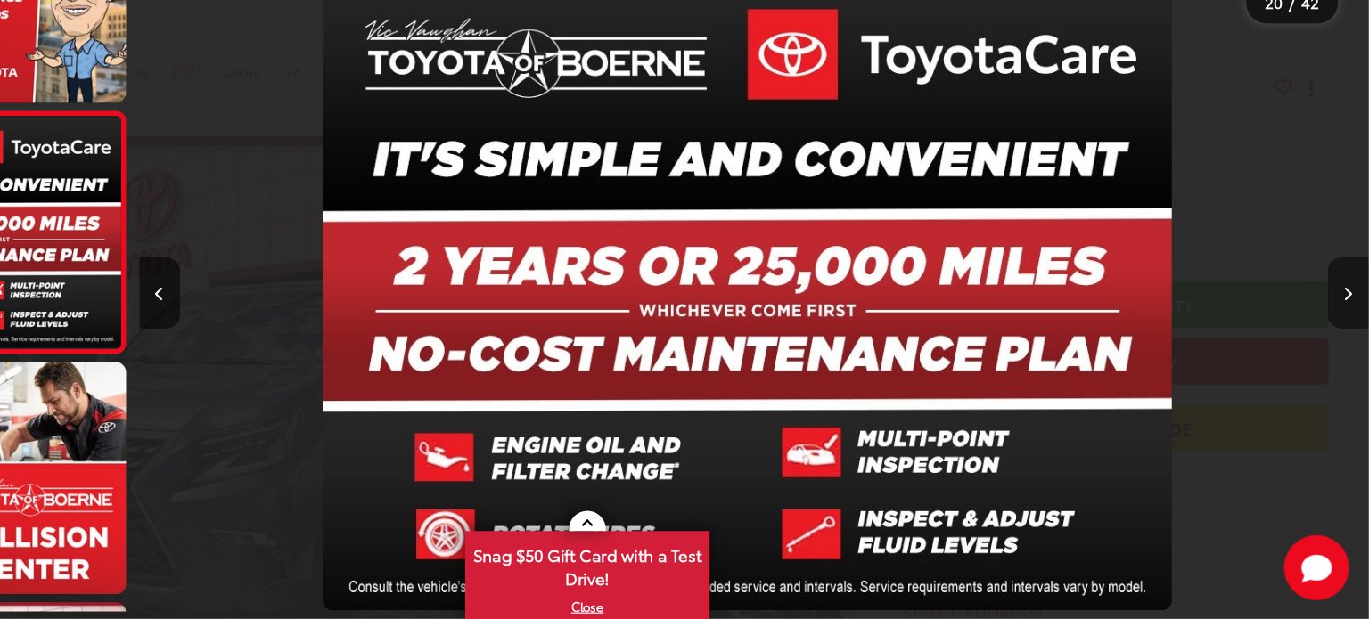
click at [1350, 334] on icon "Next image" at bounding box center [1350, 334] width 8 height 12
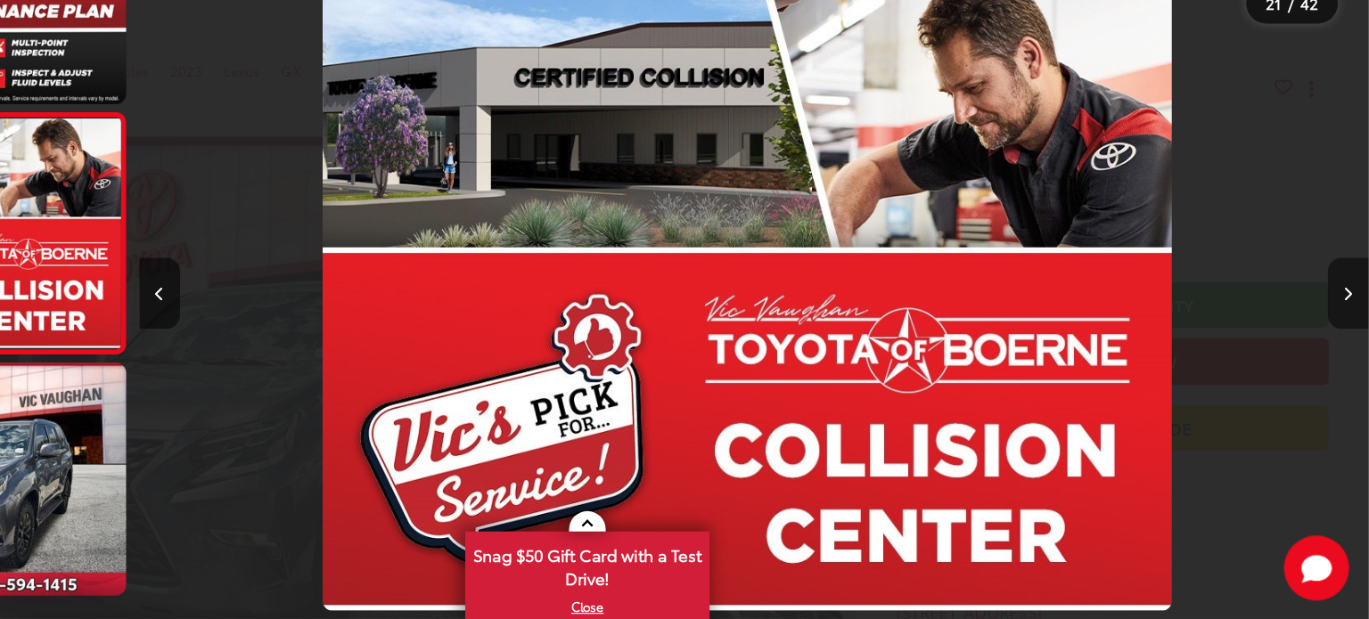
click at [1350, 334] on icon "Next image" at bounding box center [1350, 334] width 8 height 12
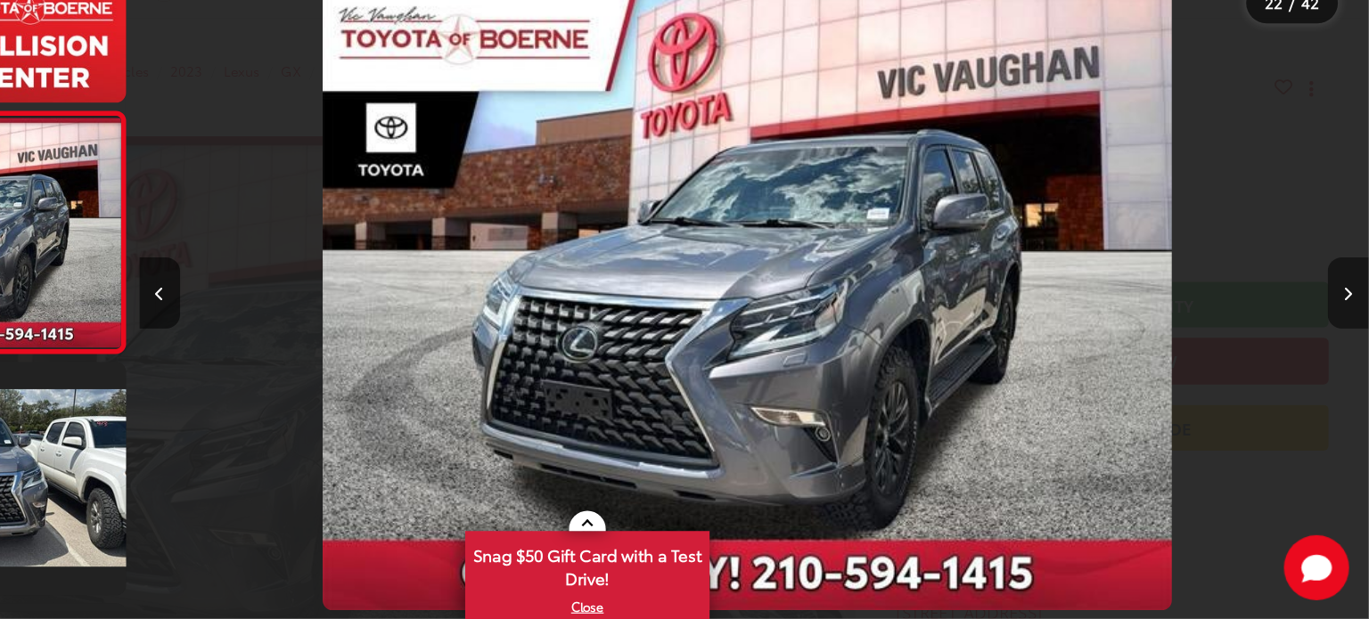
click at [1350, 334] on icon "Next image" at bounding box center [1350, 334] width 8 height 12
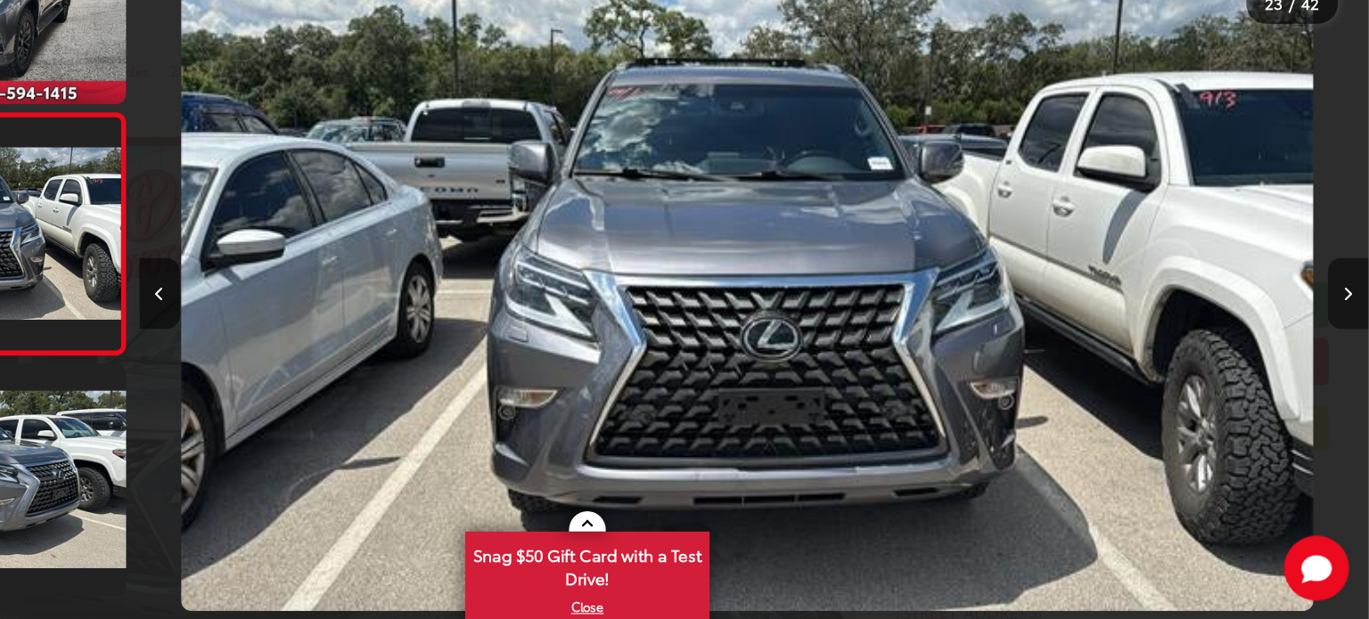
click at [1350, 334] on icon "Next image" at bounding box center [1350, 334] width 8 height 12
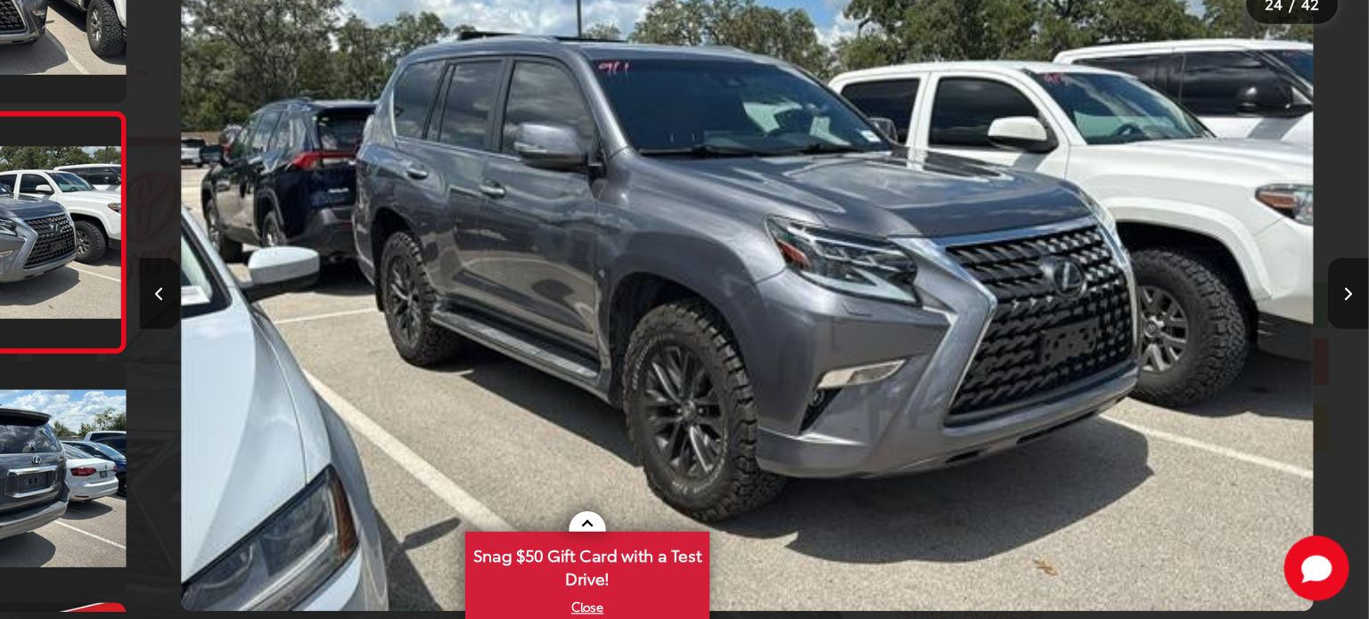
click at [1350, 334] on icon "Next image" at bounding box center [1350, 334] width 8 height 12
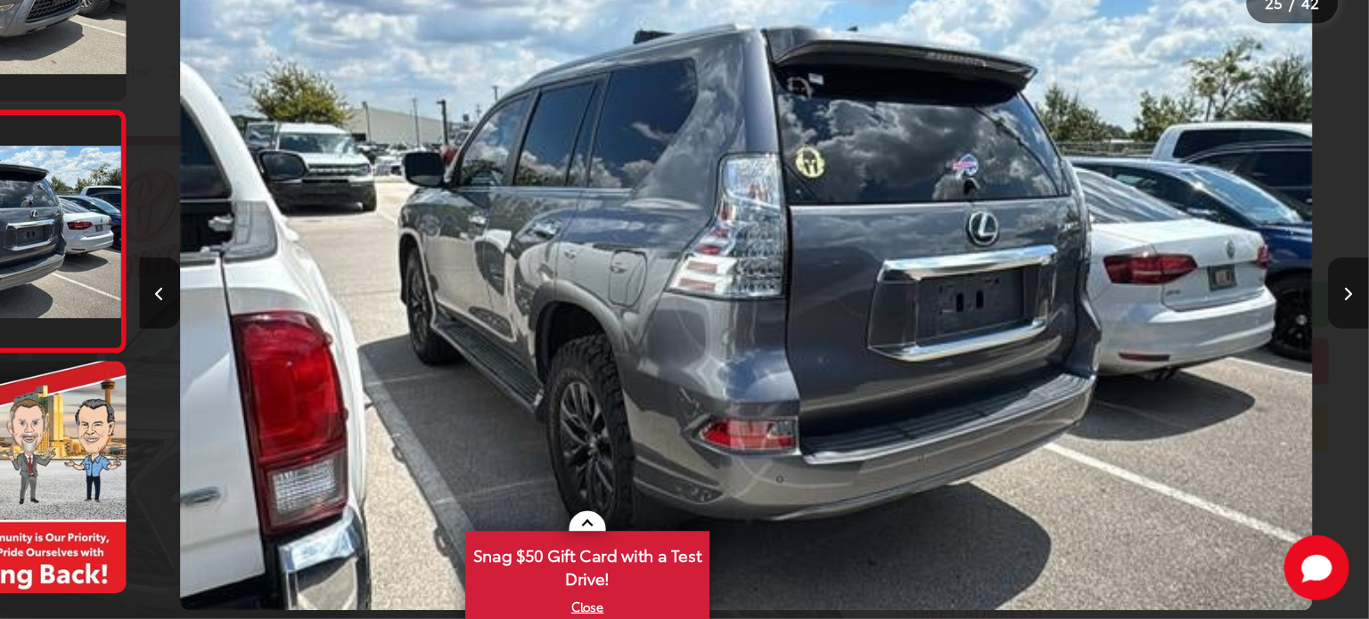
click at [1350, 334] on icon "Next image" at bounding box center [1350, 334] width 8 height 12
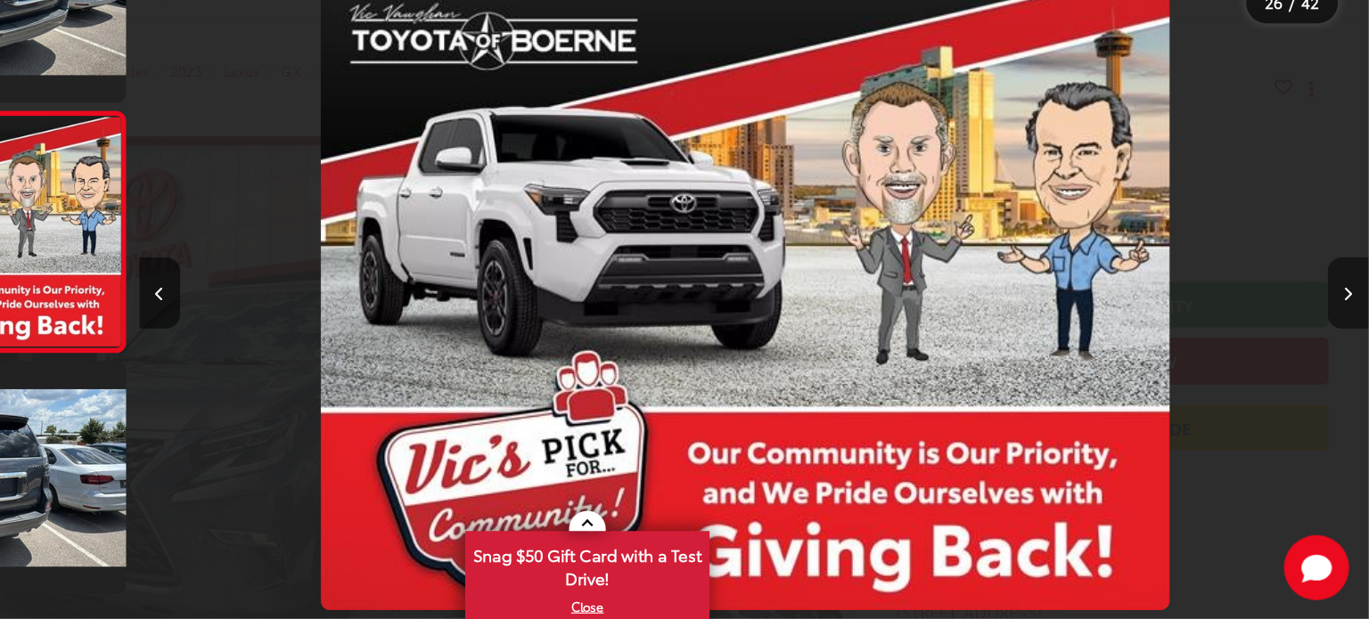
click at [1350, 334] on icon "Next image" at bounding box center [1350, 334] width 8 height 12
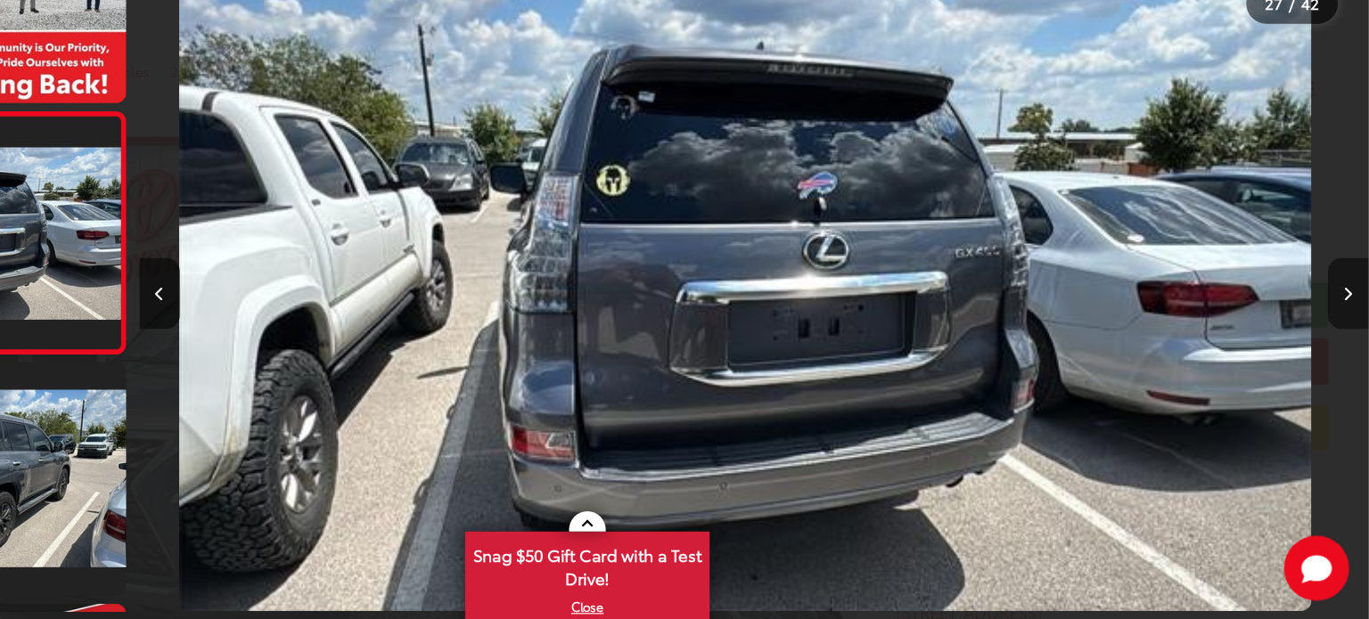
click at [1350, 334] on icon "Next image" at bounding box center [1350, 334] width 8 height 12
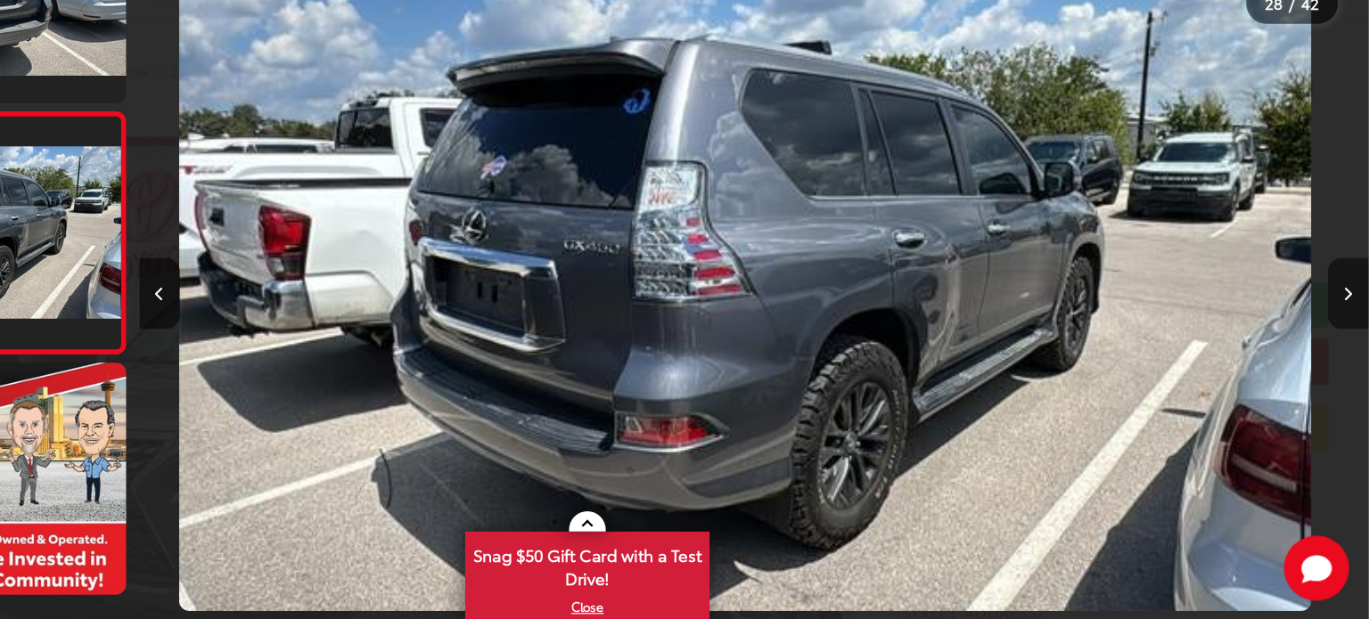
click at [1350, 334] on icon "Next image" at bounding box center [1350, 334] width 8 height 12
